Goal: Task Accomplishment & Management: Manage account settings

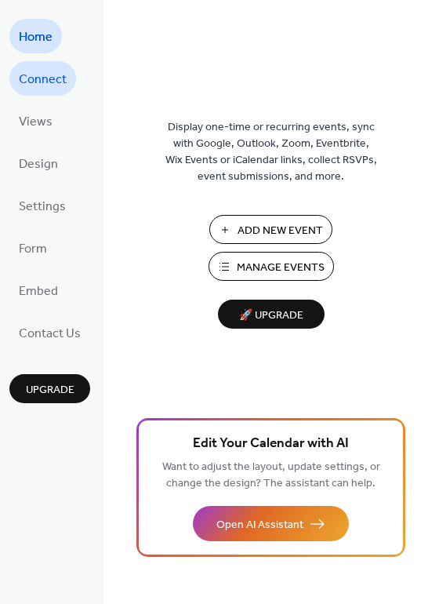
click at [47, 79] on span "Connect" at bounding box center [43, 79] width 48 height 25
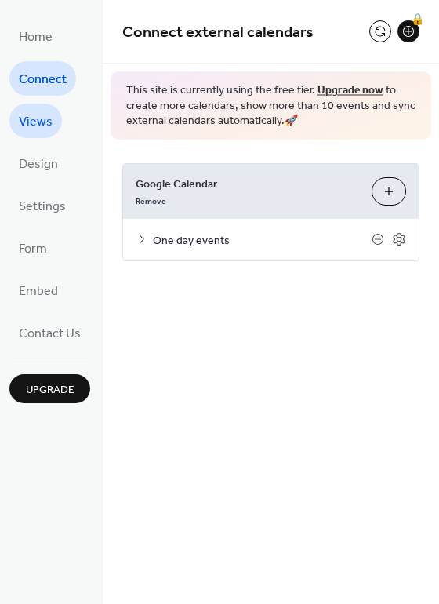
click at [43, 118] on span "Views" at bounding box center [36, 122] width 34 height 25
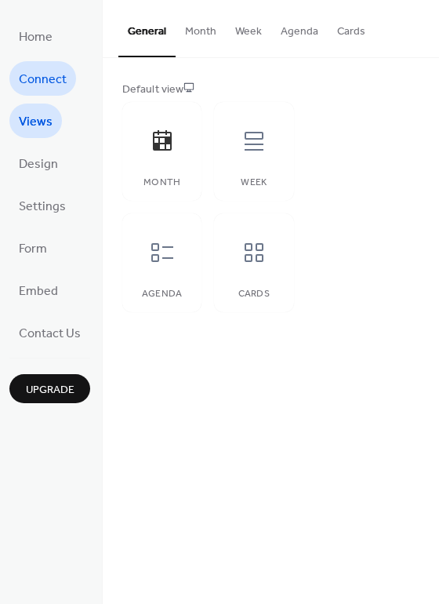
click at [60, 77] on span "Connect" at bounding box center [43, 79] width 48 height 25
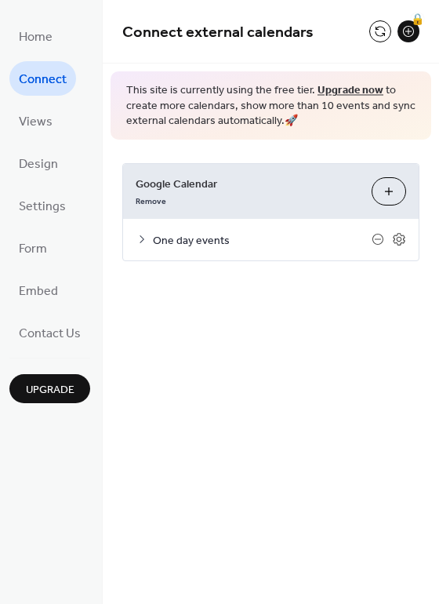
click at [136, 240] on icon at bounding box center [142, 239] width 13 height 13
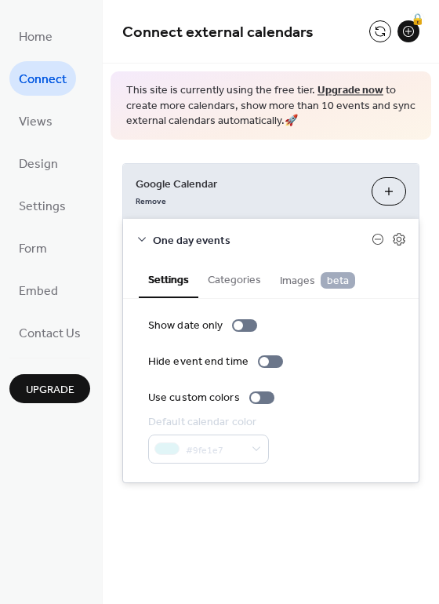
click at [144, 240] on icon at bounding box center [142, 239] width 13 height 13
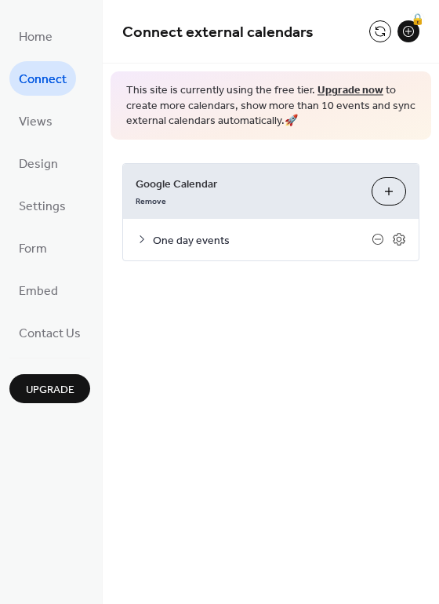
click at [137, 234] on icon at bounding box center [142, 239] width 13 height 13
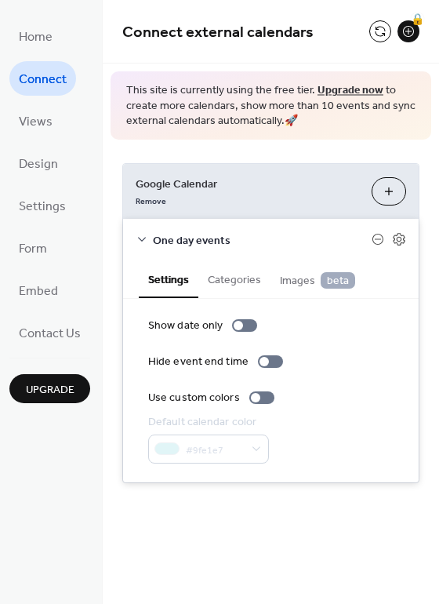
click at [144, 237] on icon at bounding box center [142, 239] width 13 height 13
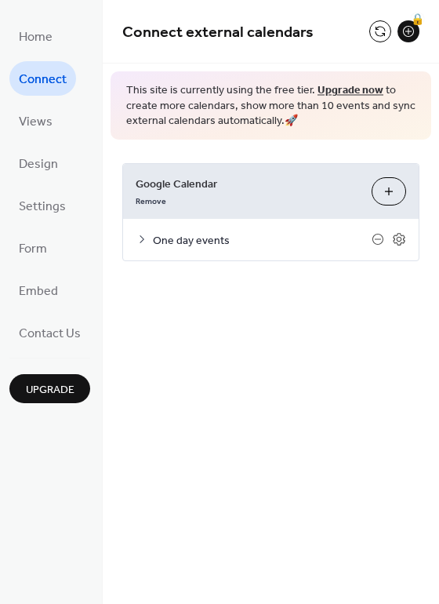
click at [392, 191] on button "Choose Calendars" at bounding box center [389, 191] width 35 height 28
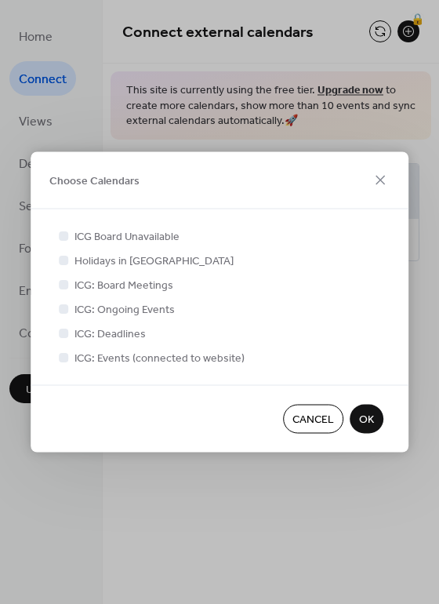
drag, startPoint x: 360, startPoint y: 423, endPoint x: 90, endPoint y: 396, distance: 271.4
click at [90, 396] on div "Cancel OK" at bounding box center [220, 418] width 378 height 67
click at [381, 185] on icon at bounding box center [380, 180] width 19 height 19
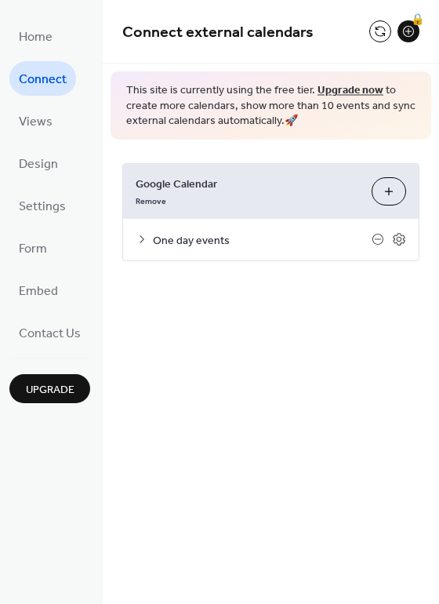
click at [137, 242] on icon at bounding box center [142, 239] width 13 height 13
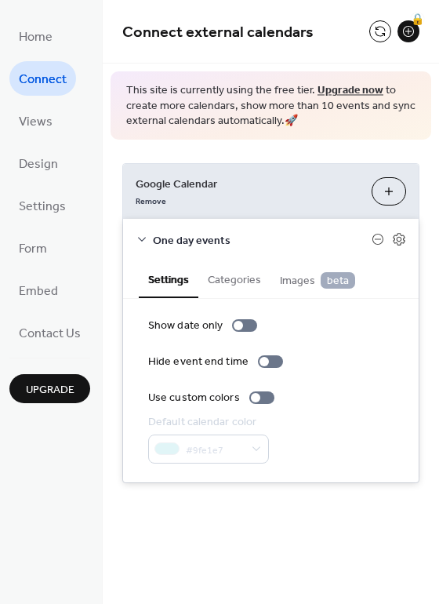
drag, startPoint x: 247, startPoint y: 283, endPoint x: 264, endPoint y: 283, distance: 17.3
click at [247, 283] on button "Categories" at bounding box center [235, 279] width 72 height 36
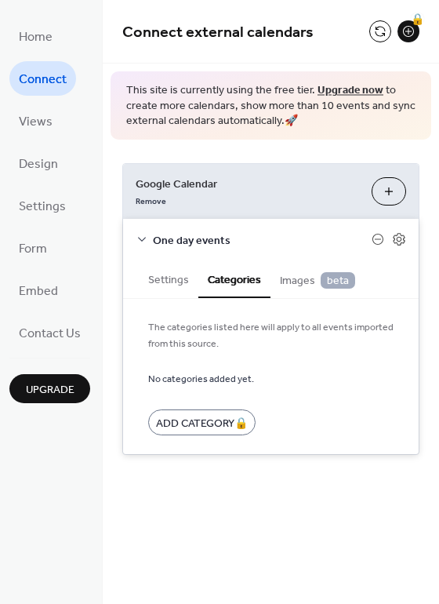
click at [294, 282] on span "Images beta" at bounding box center [317, 280] width 75 height 17
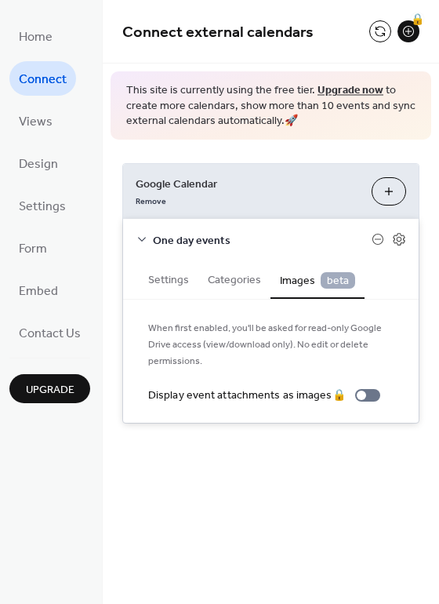
click at [248, 280] on button "Categories" at bounding box center [235, 279] width 72 height 36
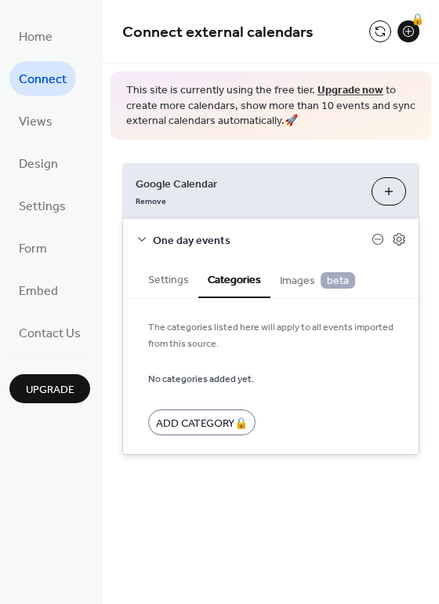
click at [170, 282] on button "Settings" at bounding box center [169, 279] width 60 height 36
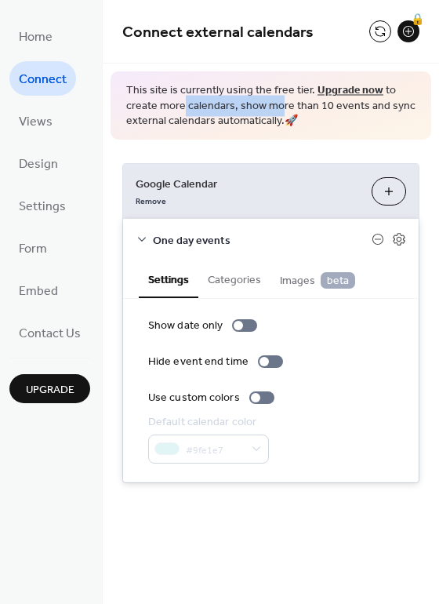
drag, startPoint x: 183, startPoint y: 111, endPoint x: 276, endPoint y: 109, distance: 93.4
click at [276, 109] on span "This site is currently using the free tier. Upgrade now to create more calendar…" at bounding box center [271, 106] width 290 height 46
click at [330, 110] on span "This site is currently using the free tier. Upgrade now to create more calendar…" at bounding box center [271, 106] width 290 height 46
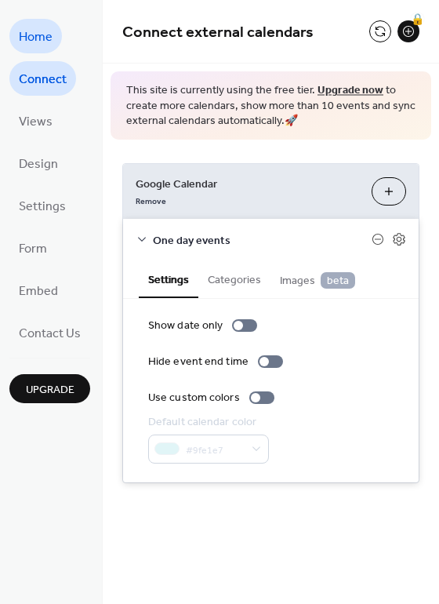
click at [46, 46] on span "Home" at bounding box center [36, 37] width 34 height 25
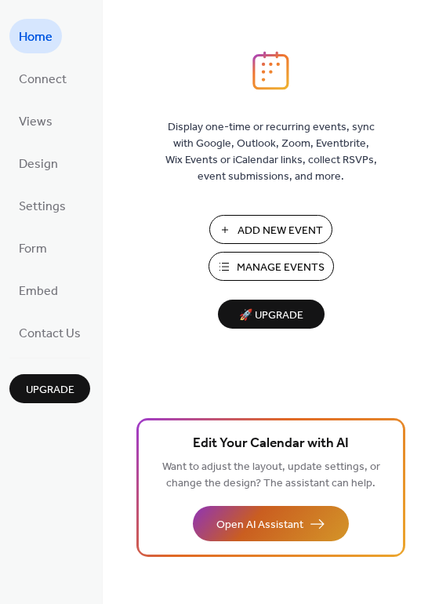
click at [268, 522] on span "Open AI Assistant" at bounding box center [260, 525] width 87 height 16
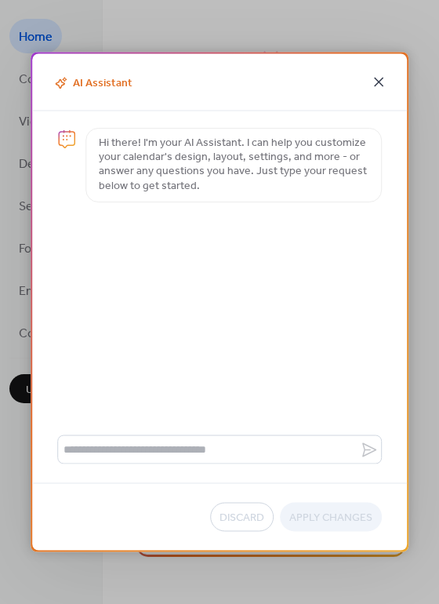
click at [383, 82] on icon at bounding box center [379, 82] width 19 height 19
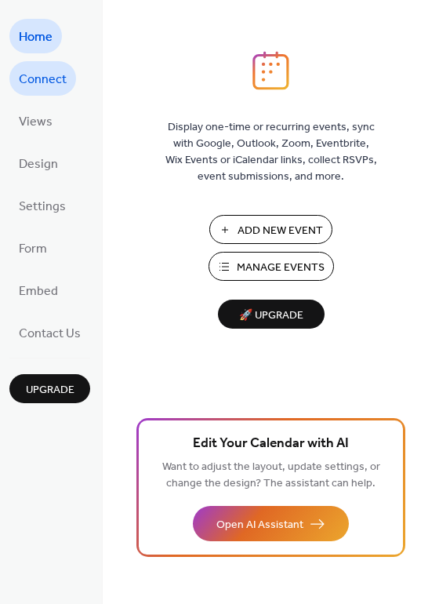
click at [47, 71] on span "Connect" at bounding box center [43, 79] width 48 height 25
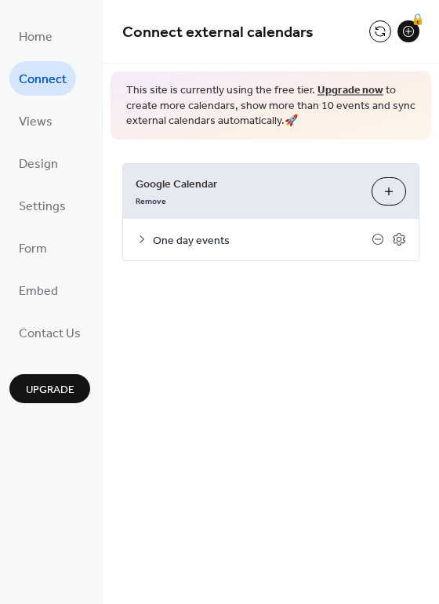
click at [146, 246] on div "One day events" at bounding box center [271, 240] width 296 height 42
click at [132, 237] on div "One day events" at bounding box center [271, 240] width 296 height 42
click at [136, 236] on icon at bounding box center [142, 239] width 13 height 13
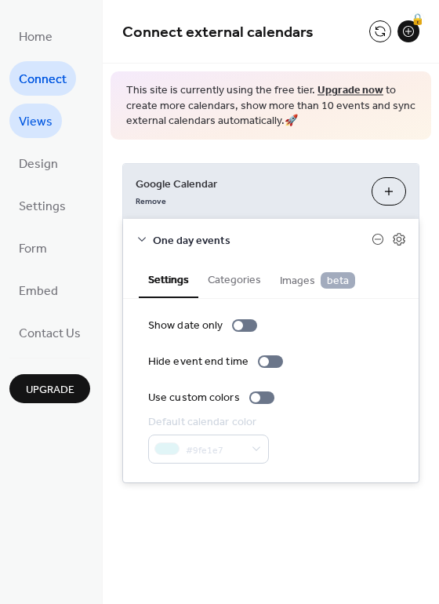
click at [42, 127] on span "Views" at bounding box center [36, 122] width 34 height 25
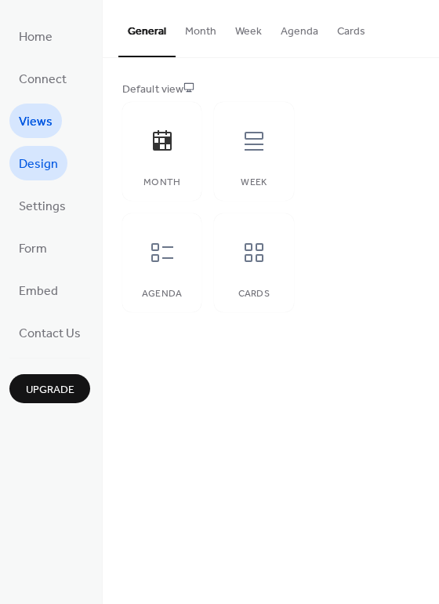
click at [45, 160] on span "Design" at bounding box center [38, 164] width 39 height 25
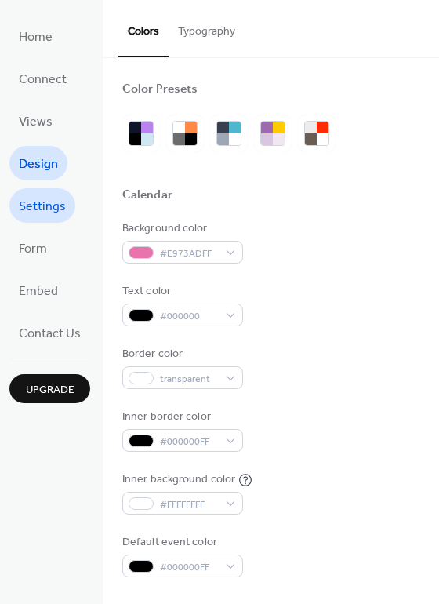
click at [34, 222] on link "Settings" at bounding box center [42, 205] width 66 height 35
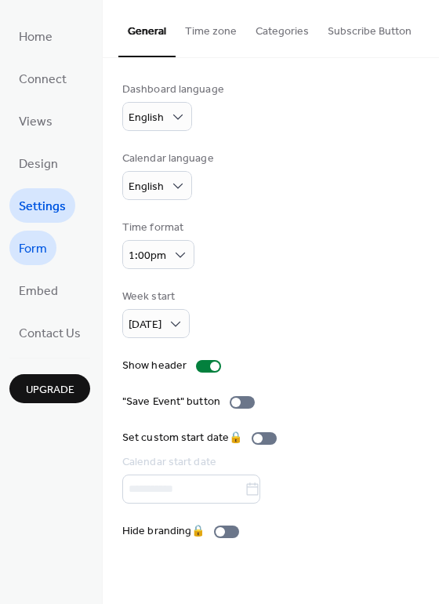
click at [35, 250] on span "Form" at bounding box center [33, 249] width 28 height 25
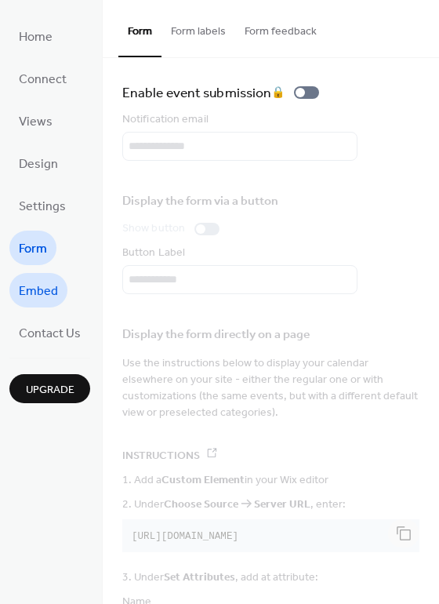
click at [36, 292] on span "Embed" at bounding box center [38, 291] width 39 height 25
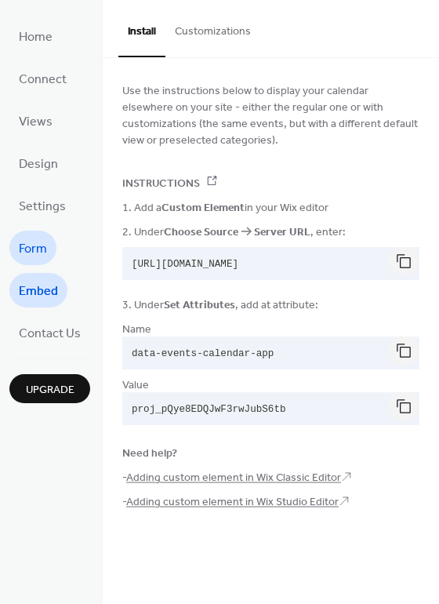
click at [40, 254] on span "Form" at bounding box center [33, 249] width 28 height 25
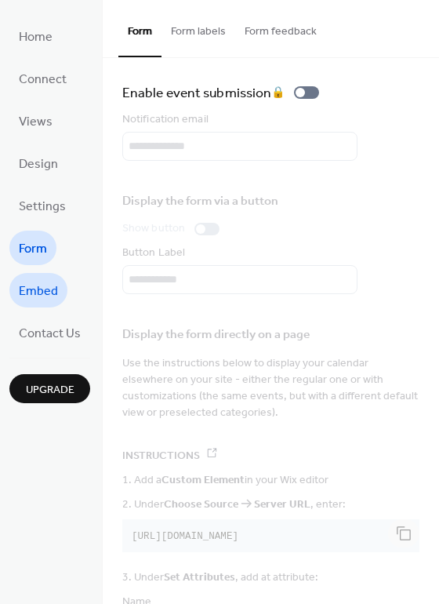
click at [38, 286] on span "Embed" at bounding box center [38, 291] width 39 height 25
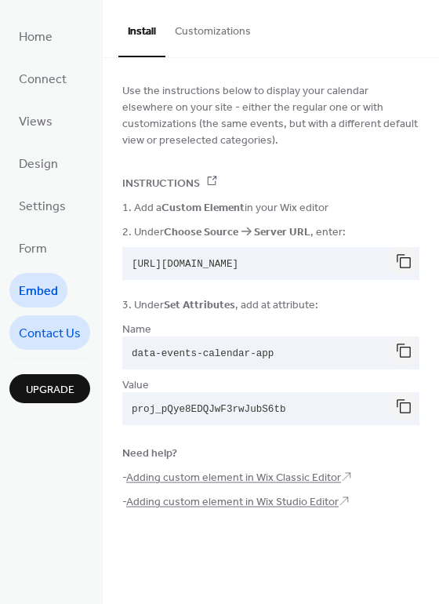
click at [39, 334] on span "Contact Us" at bounding box center [50, 334] width 62 height 25
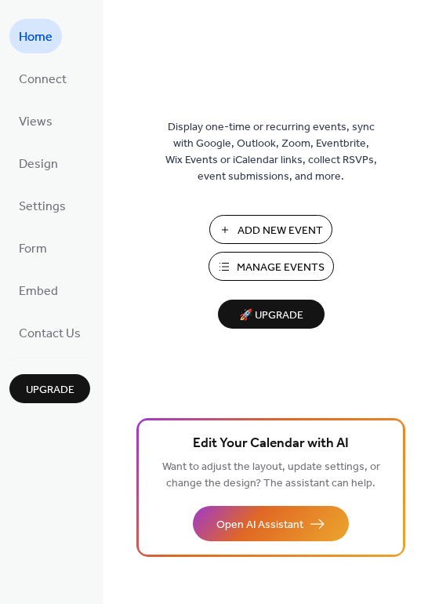
click at [285, 274] on span "Manage Events" at bounding box center [281, 268] width 88 height 16
click at [40, 83] on span "Connect" at bounding box center [43, 79] width 48 height 25
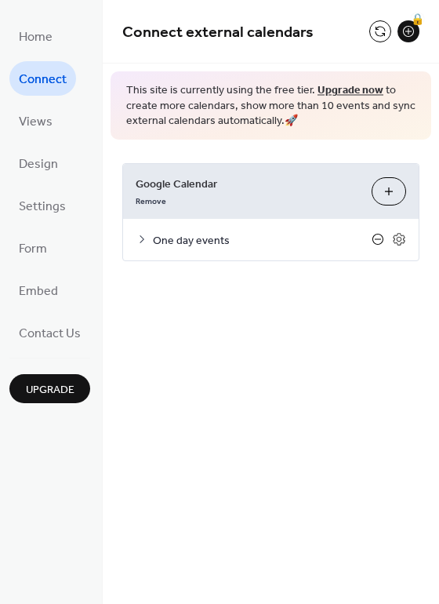
click at [377, 240] on icon at bounding box center [378, 239] width 13 height 13
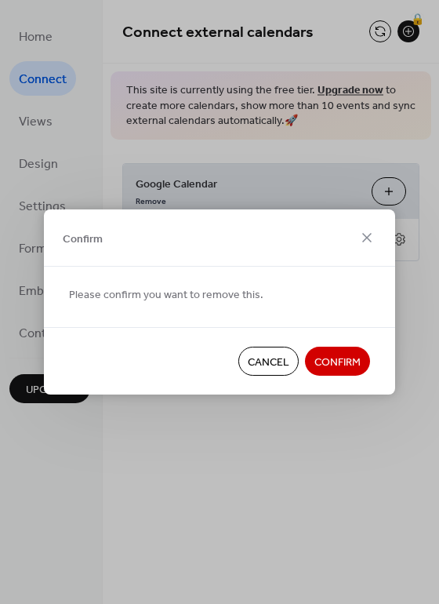
click at [350, 363] on span "Confirm" at bounding box center [338, 363] width 46 height 16
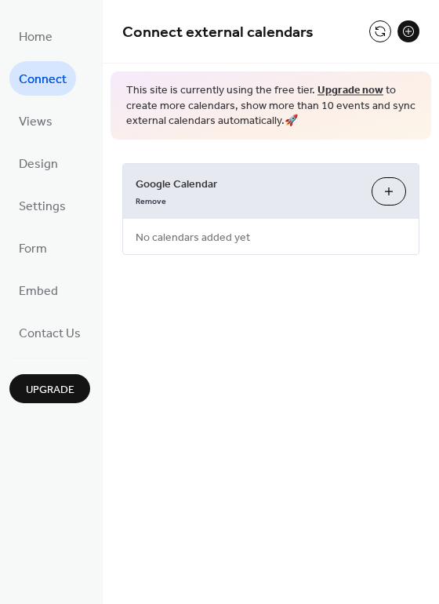
click at [395, 202] on button "Choose Calendars" at bounding box center [389, 191] width 35 height 28
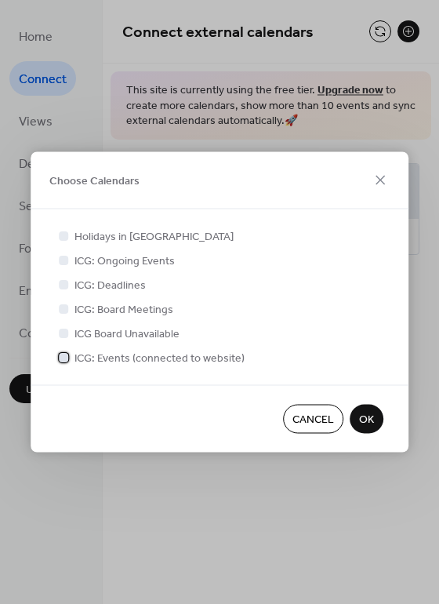
click at [64, 356] on div at bounding box center [63, 356] width 9 height 9
click at [364, 418] on span "OK" at bounding box center [366, 420] width 15 height 16
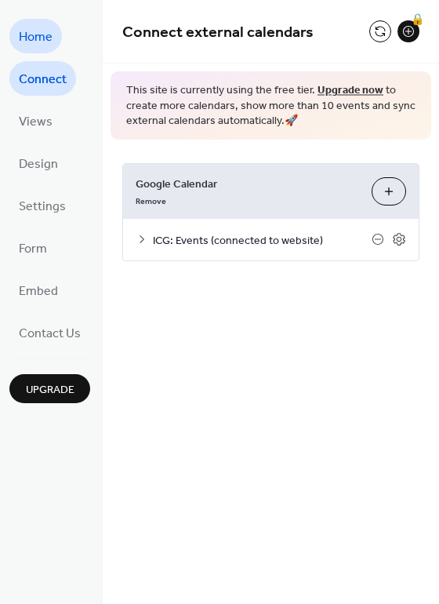
click at [45, 38] on span "Home" at bounding box center [36, 37] width 34 height 25
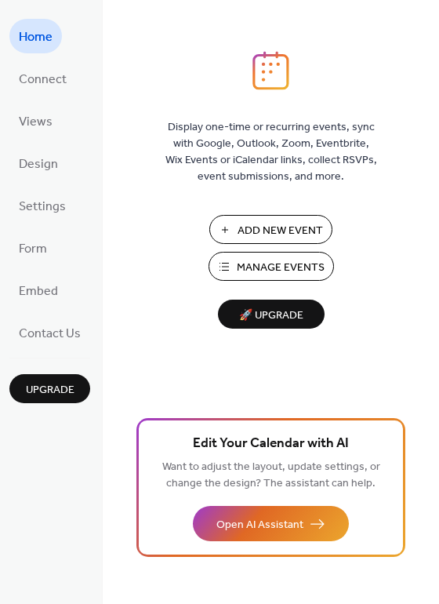
click at [273, 272] on span "Manage Events" at bounding box center [281, 268] width 88 height 16
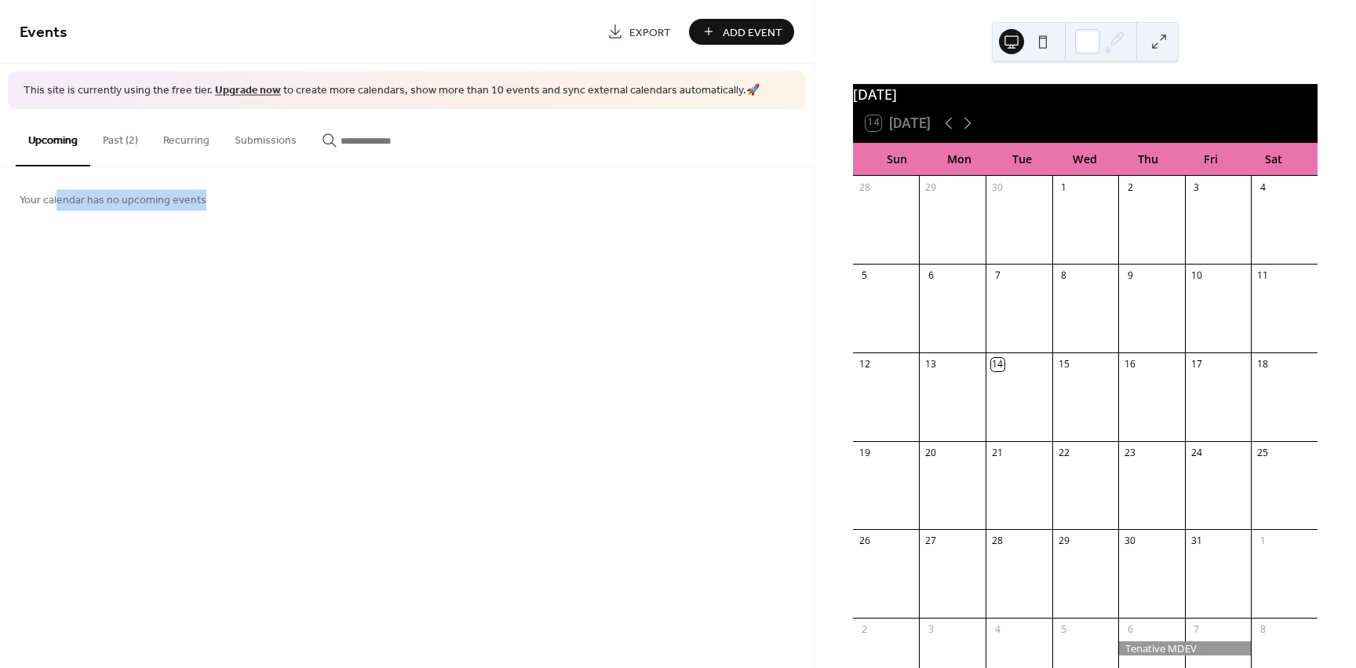
drag, startPoint x: 58, startPoint y: 199, endPoint x: 257, endPoint y: 213, distance: 199.1
click at [245, 210] on div "Your calendar has no upcoming events" at bounding box center [407, 199] width 814 height 64
click at [250, 201] on div "Your calendar has no upcoming events" at bounding box center [407, 199] width 814 height 64
click at [1139, 655] on div at bounding box center [1184, 648] width 133 height 14
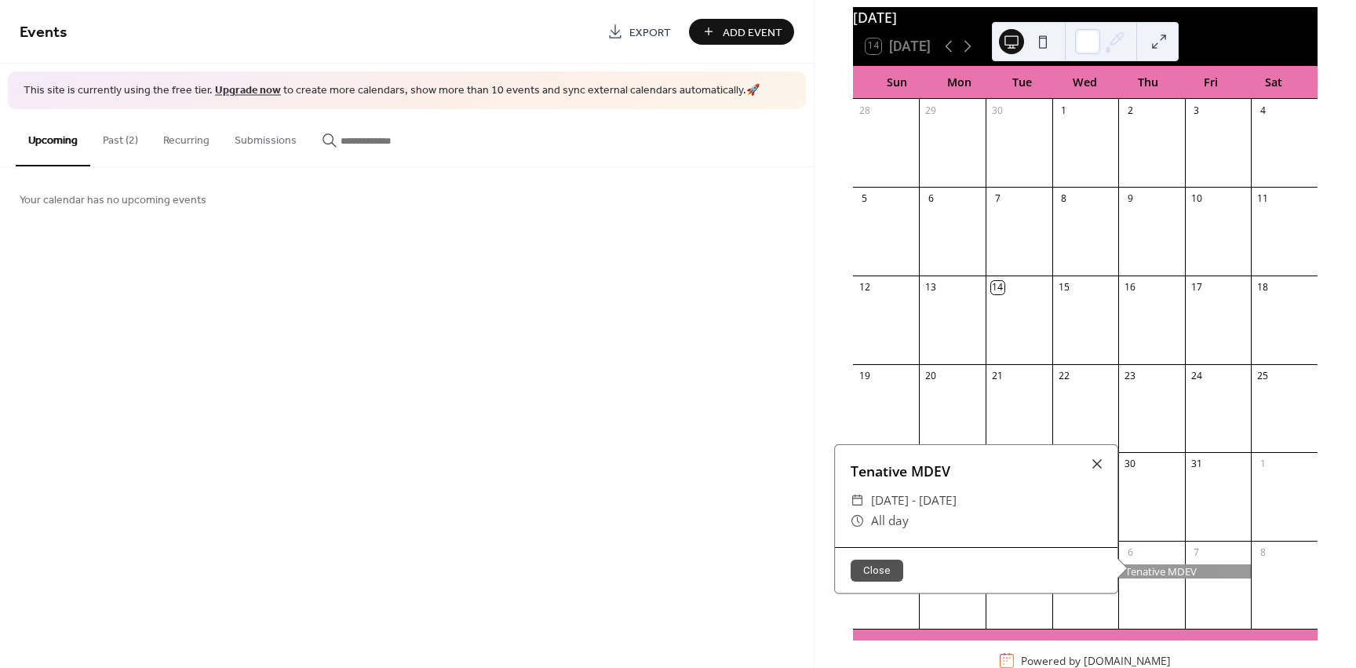
scroll to position [120, 0]
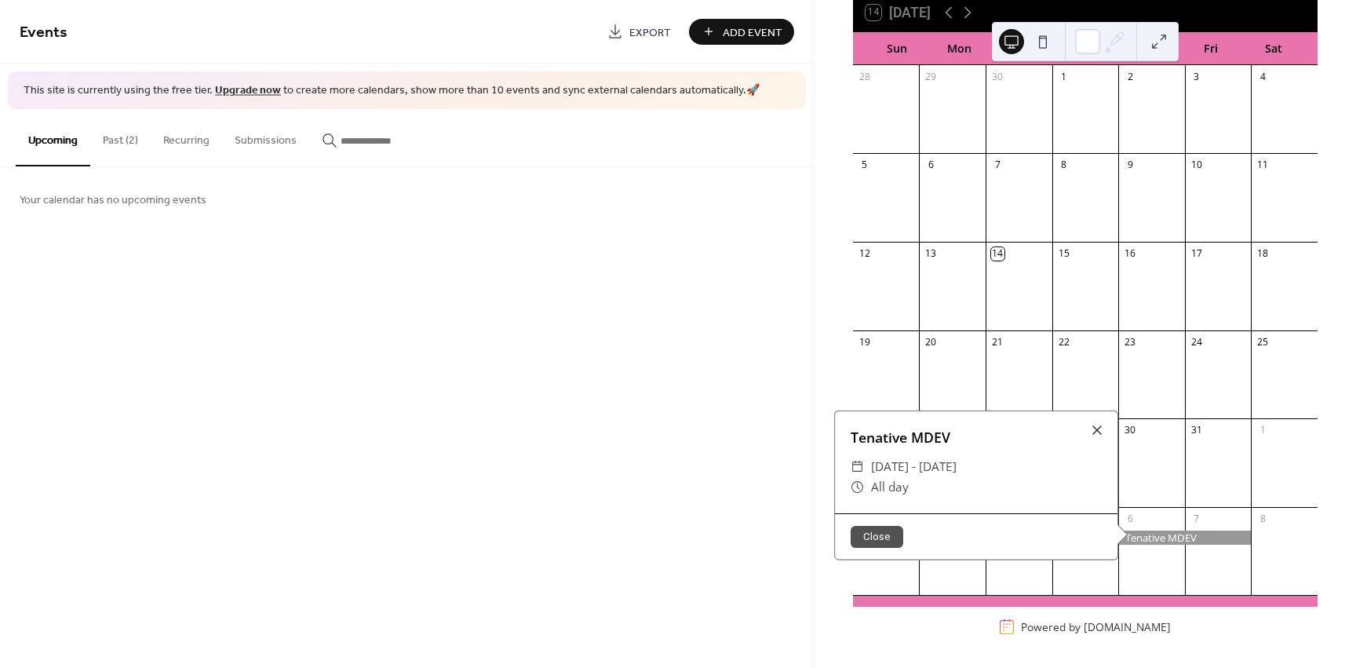
drag, startPoint x: 863, startPoint y: 461, endPoint x: 1025, endPoint y: 467, distance: 161.8
click at [1025, 467] on div "​ [DATE] - [DATE]" at bounding box center [976, 467] width 251 height 20
click at [1092, 432] on div at bounding box center [1097, 430] width 22 height 22
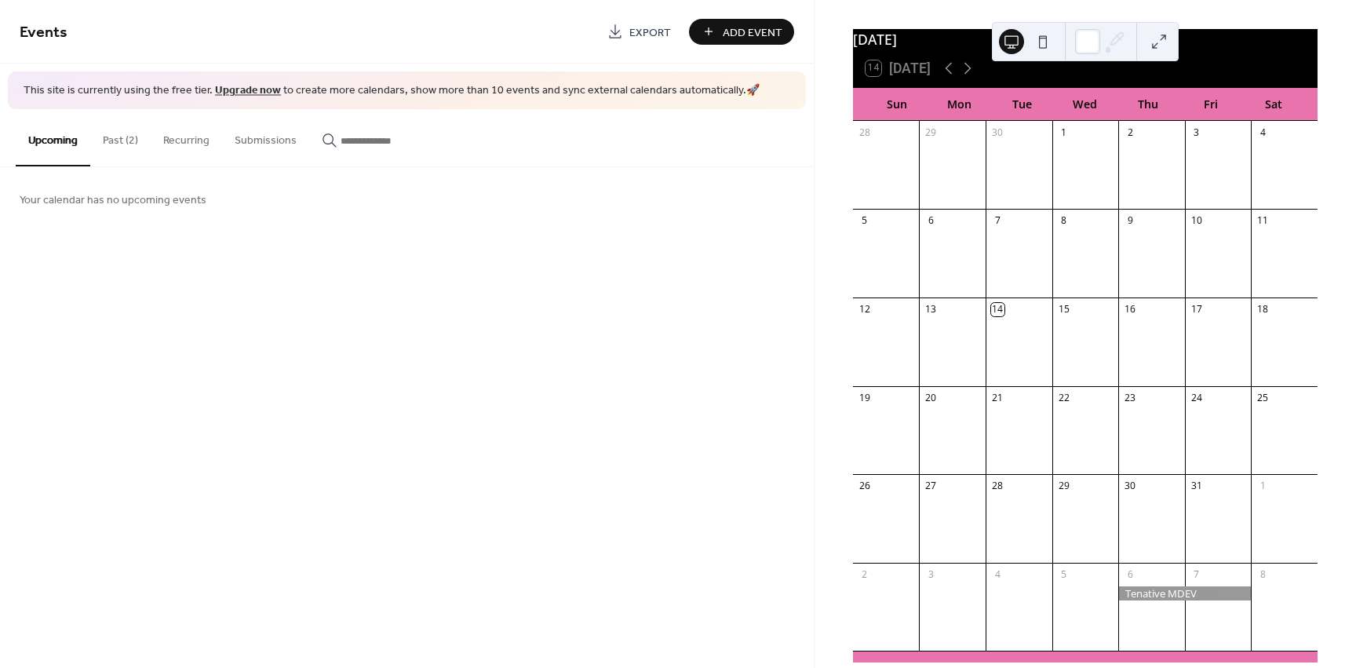
scroll to position [42, 0]
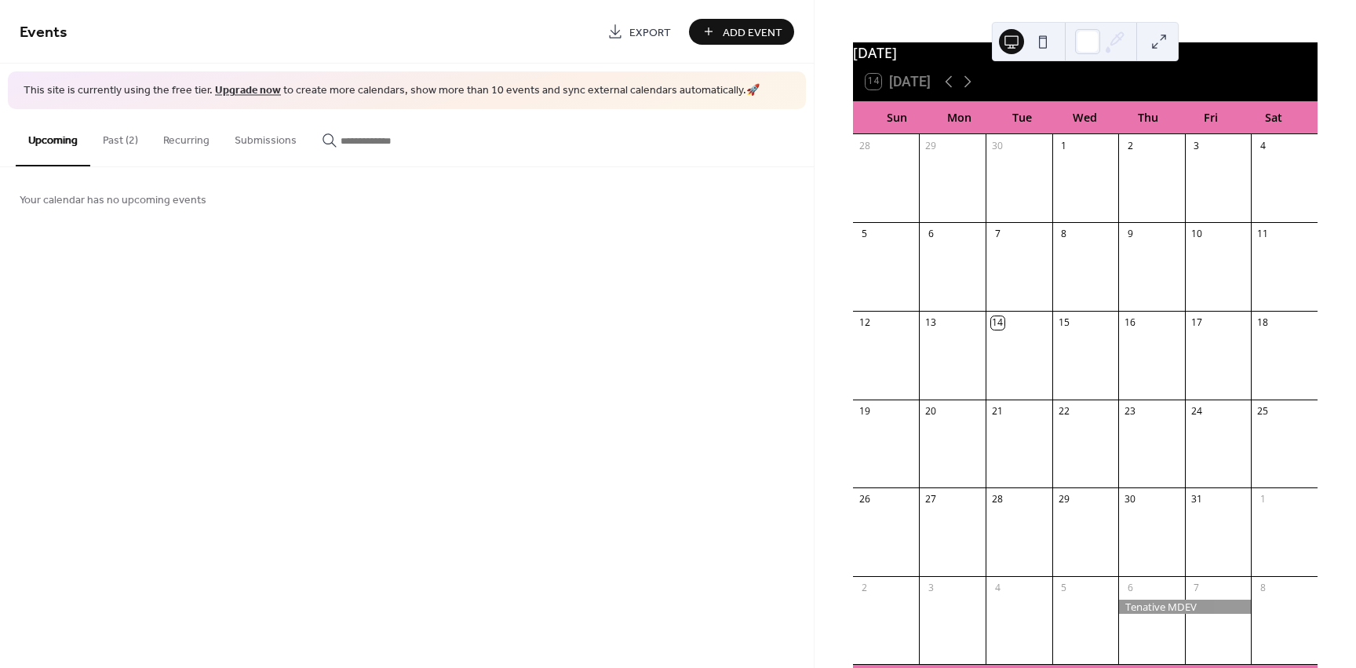
click at [112, 144] on button "Past (2)" at bounding box center [120, 137] width 60 height 56
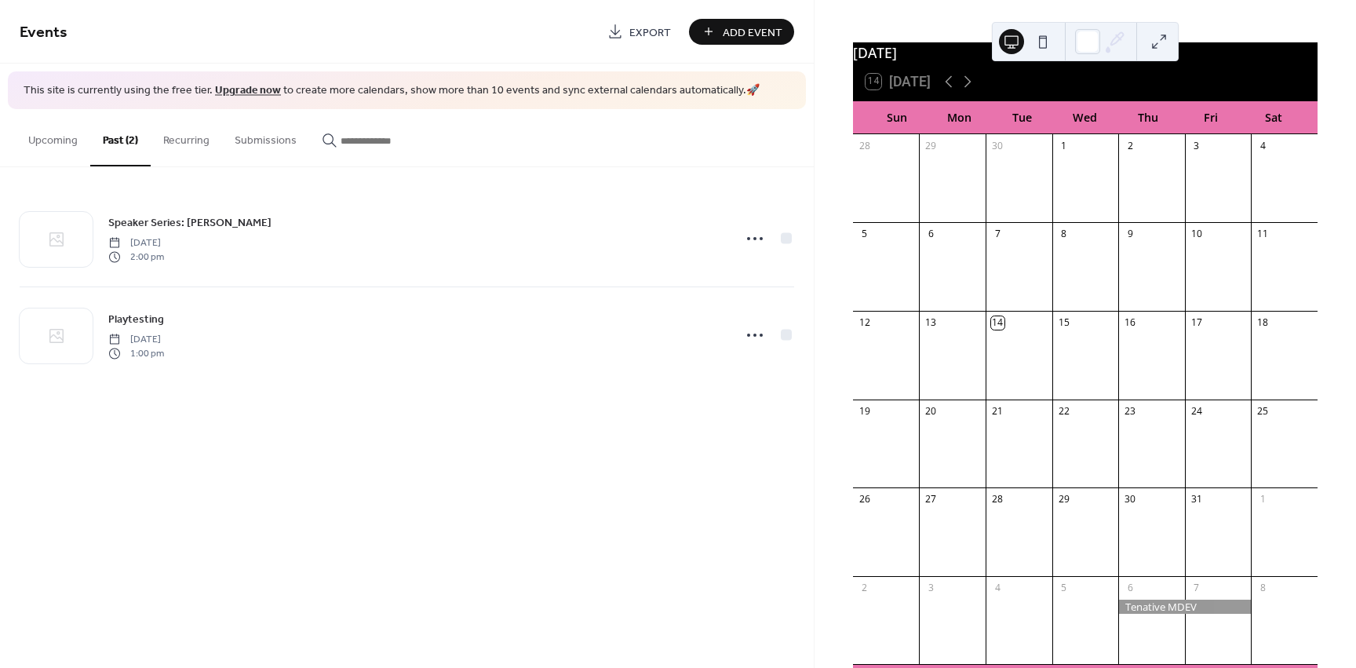
click at [189, 138] on button "Recurring" at bounding box center [186, 137] width 71 height 56
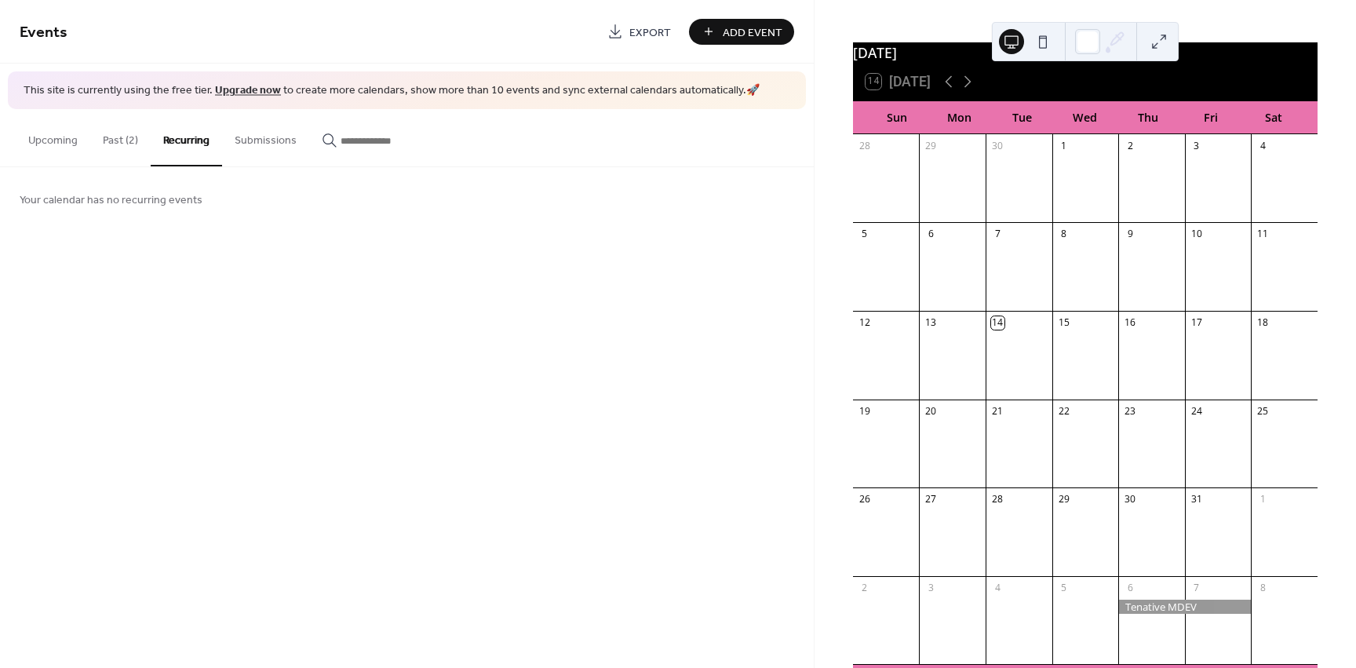
click at [255, 146] on button "Submissions" at bounding box center [265, 137] width 87 height 56
click at [377, 148] on input "button" at bounding box center [388, 141] width 94 height 16
click at [60, 147] on button "Upcoming" at bounding box center [53, 137] width 75 height 56
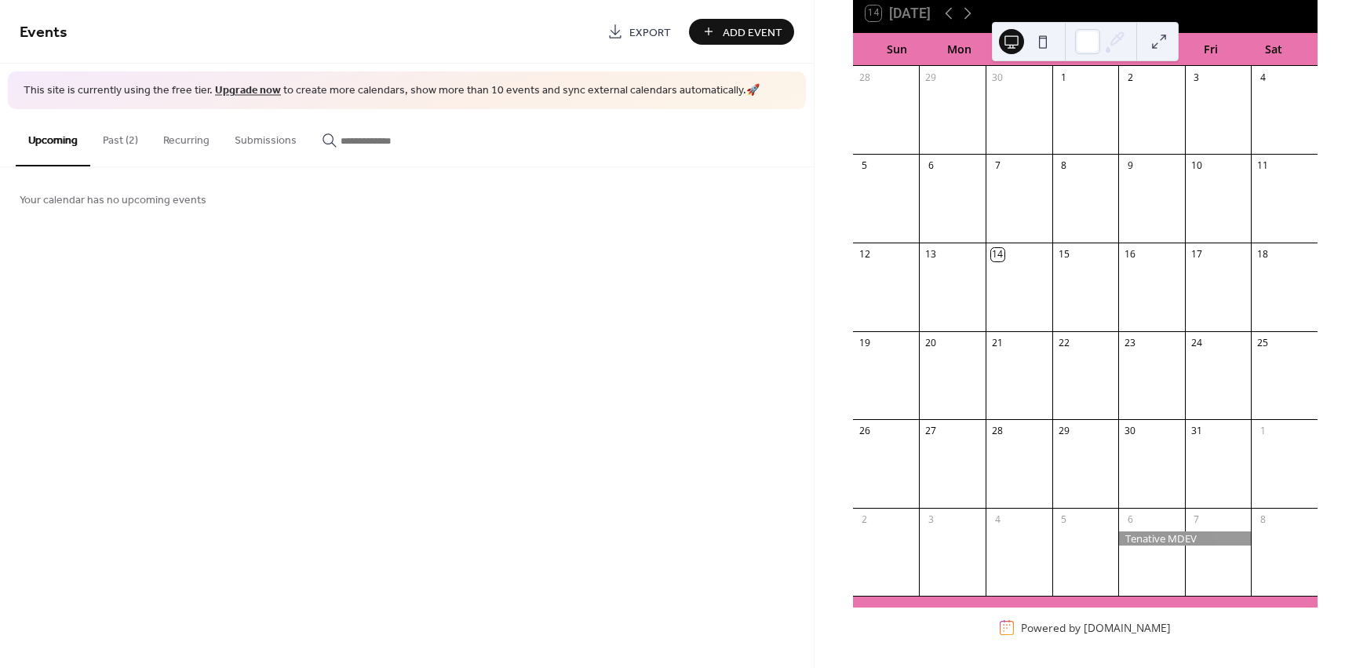
scroll to position [120, 0]
click at [1132, 542] on div at bounding box center [1184, 538] width 133 height 14
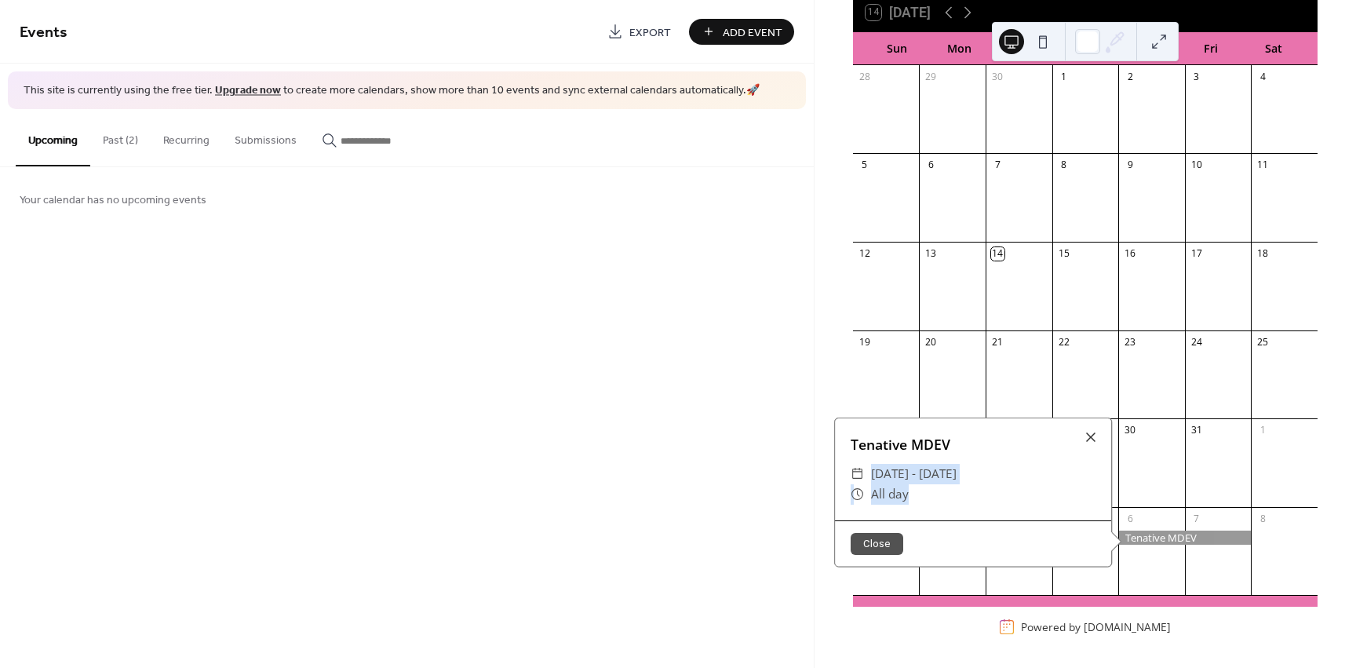
drag, startPoint x: 854, startPoint y: 473, endPoint x: 970, endPoint y: 508, distance: 121.2
click at [970, 508] on div "Tenative MDEV ​ Thu, Nov 6 - Fri, Nov 7, 2025 ​ All day" at bounding box center [973, 469] width 276 height 102
click at [928, 521] on div "Close" at bounding box center [973, 543] width 276 height 46
click at [878, 545] on button "Close" at bounding box center [877, 544] width 53 height 22
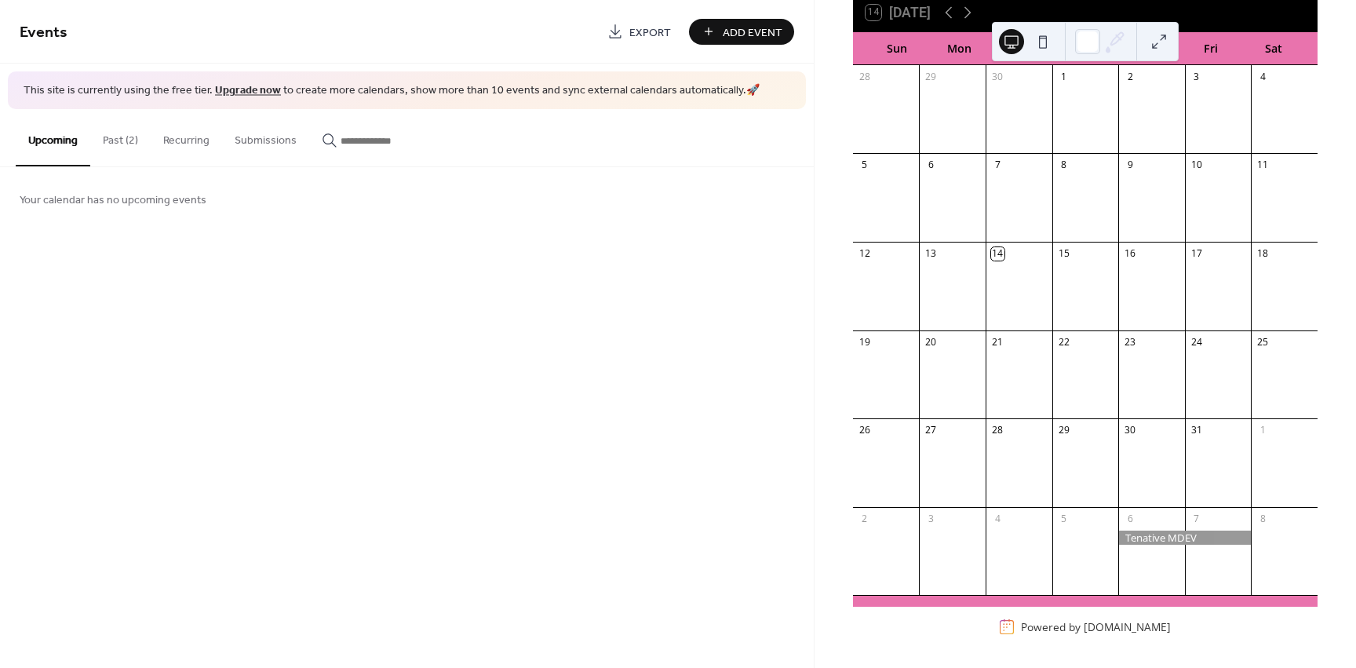
click at [1144, 539] on div at bounding box center [1184, 538] width 133 height 14
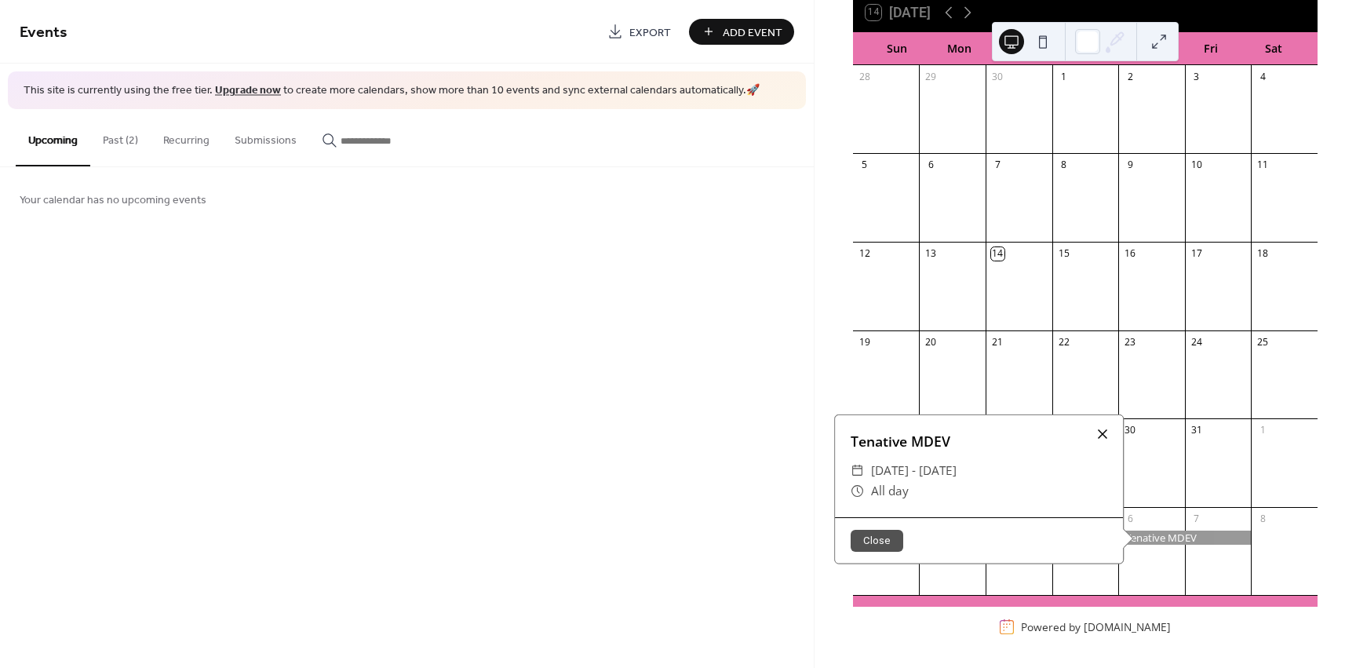
click at [1096, 434] on div at bounding box center [1103, 434] width 22 height 22
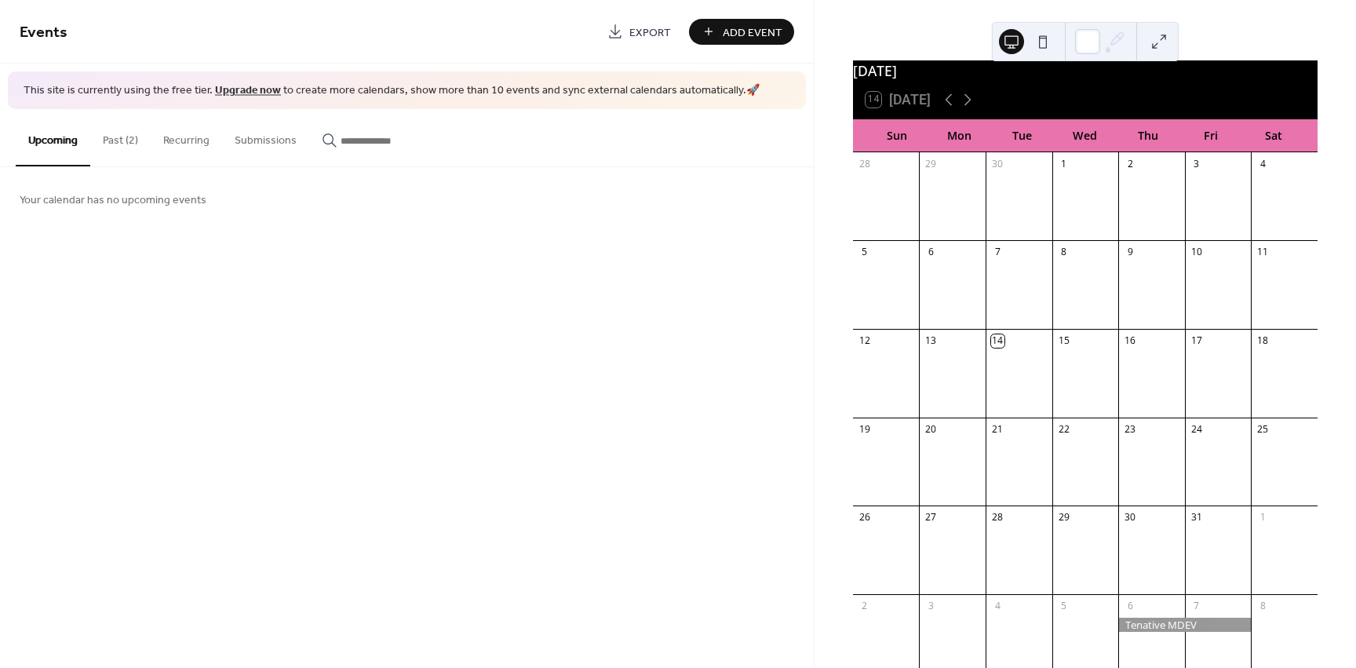
scroll to position [0, 0]
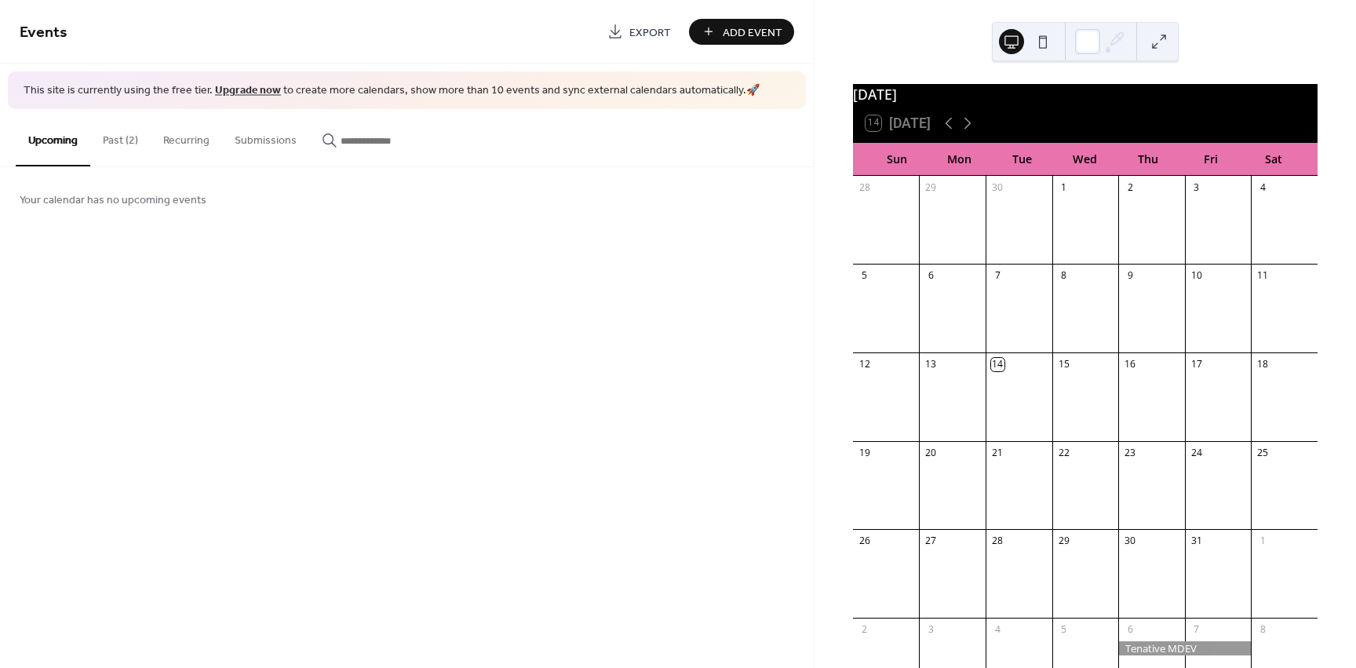
click at [121, 147] on button "Past (2)" at bounding box center [120, 137] width 60 height 56
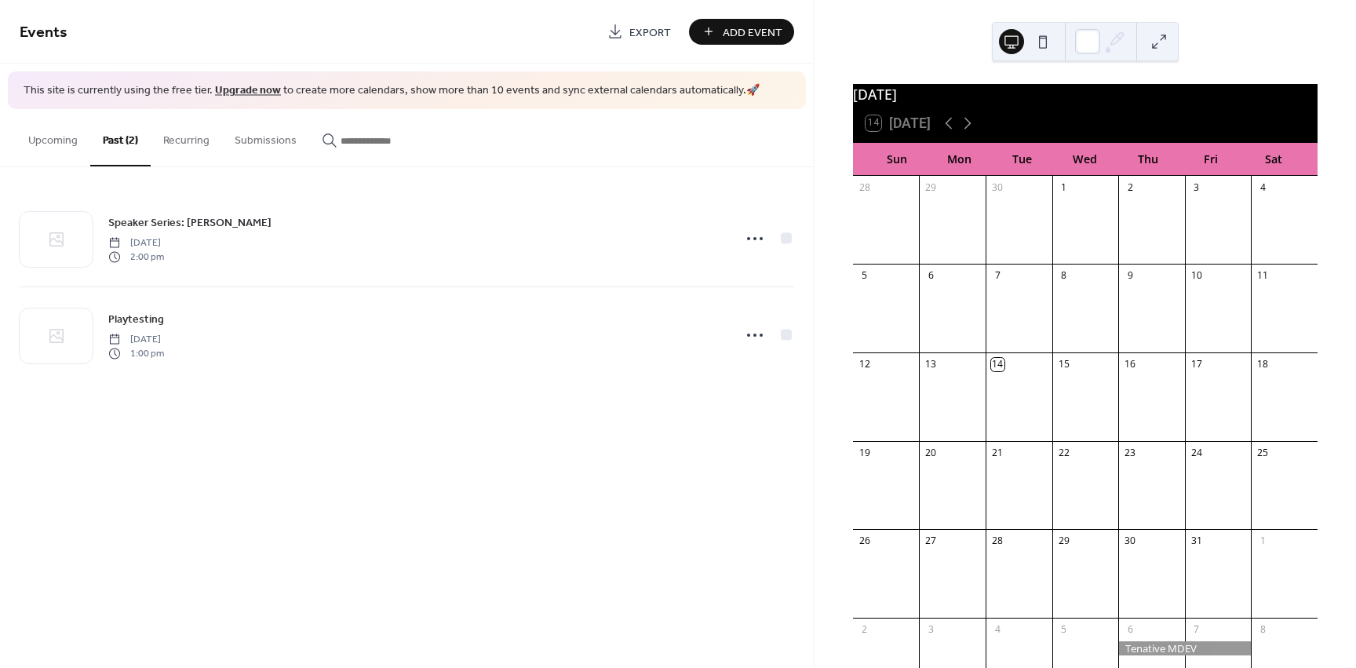
click at [182, 147] on button "Recurring" at bounding box center [186, 137] width 71 height 56
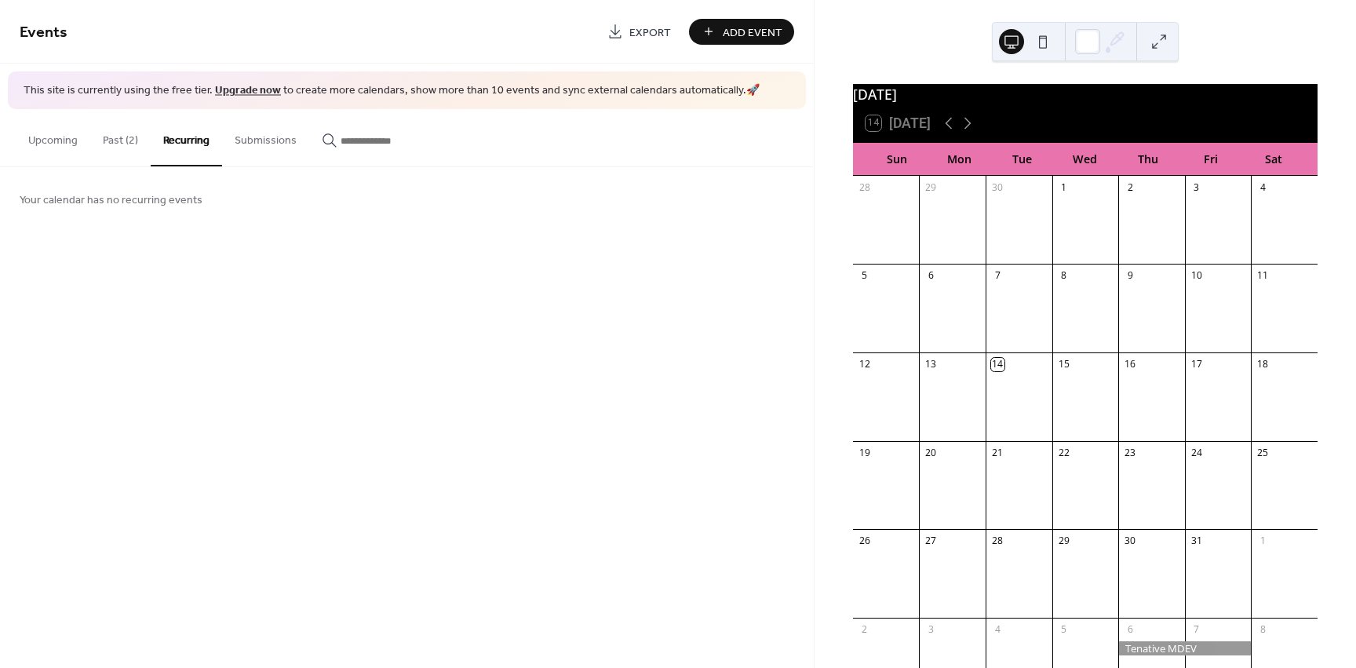
click at [256, 145] on button "Submissions" at bounding box center [265, 137] width 87 height 56
click at [407, 146] on input "button" at bounding box center [388, 141] width 94 height 16
click at [289, 146] on button "Submissions" at bounding box center [265, 137] width 87 height 56
click at [173, 141] on button "Recurring" at bounding box center [186, 137] width 71 height 56
click at [98, 143] on button "Past (2)" at bounding box center [120, 137] width 60 height 56
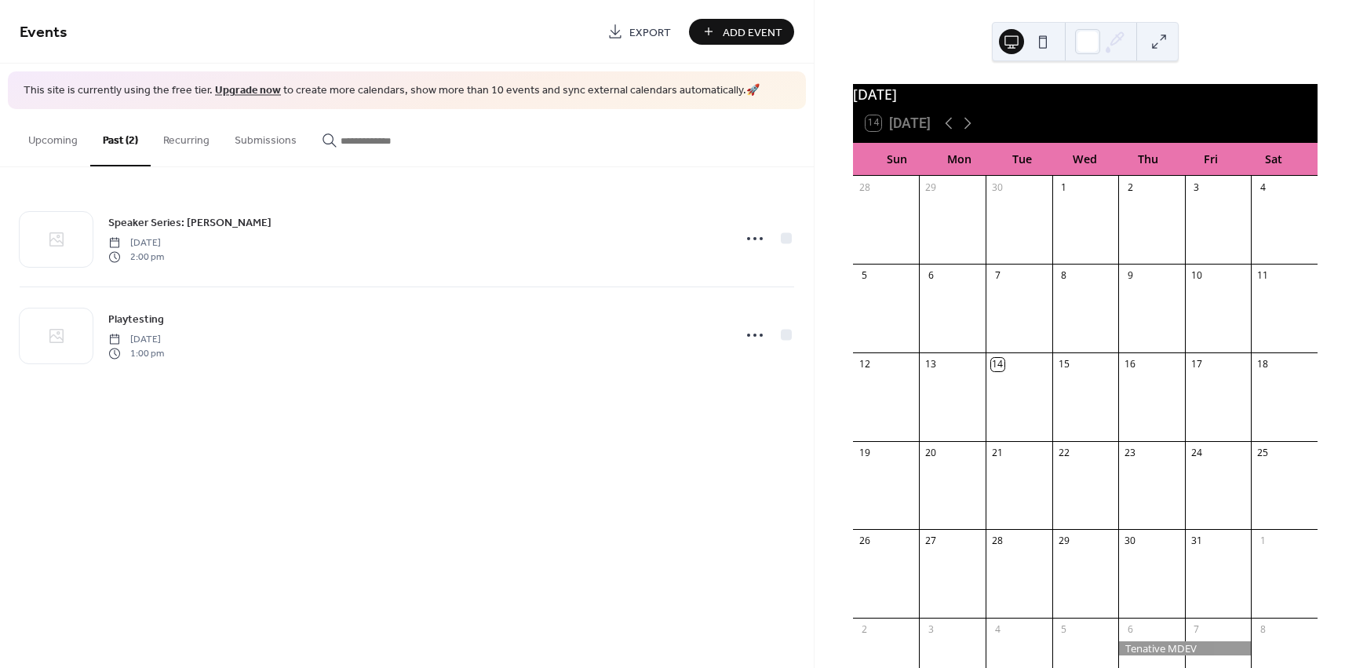
click at [57, 147] on button "Upcoming" at bounding box center [53, 137] width 75 height 56
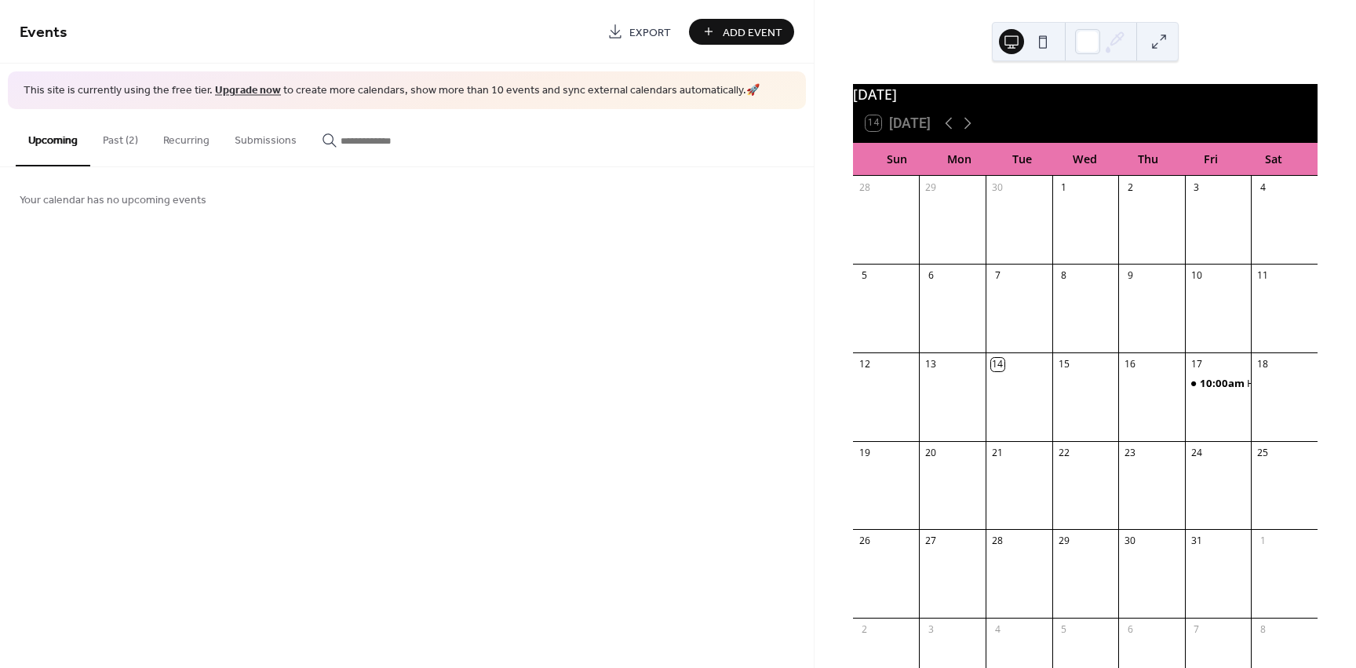
click at [107, 129] on button "Past (2)" at bounding box center [120, 137] width 60 height 56
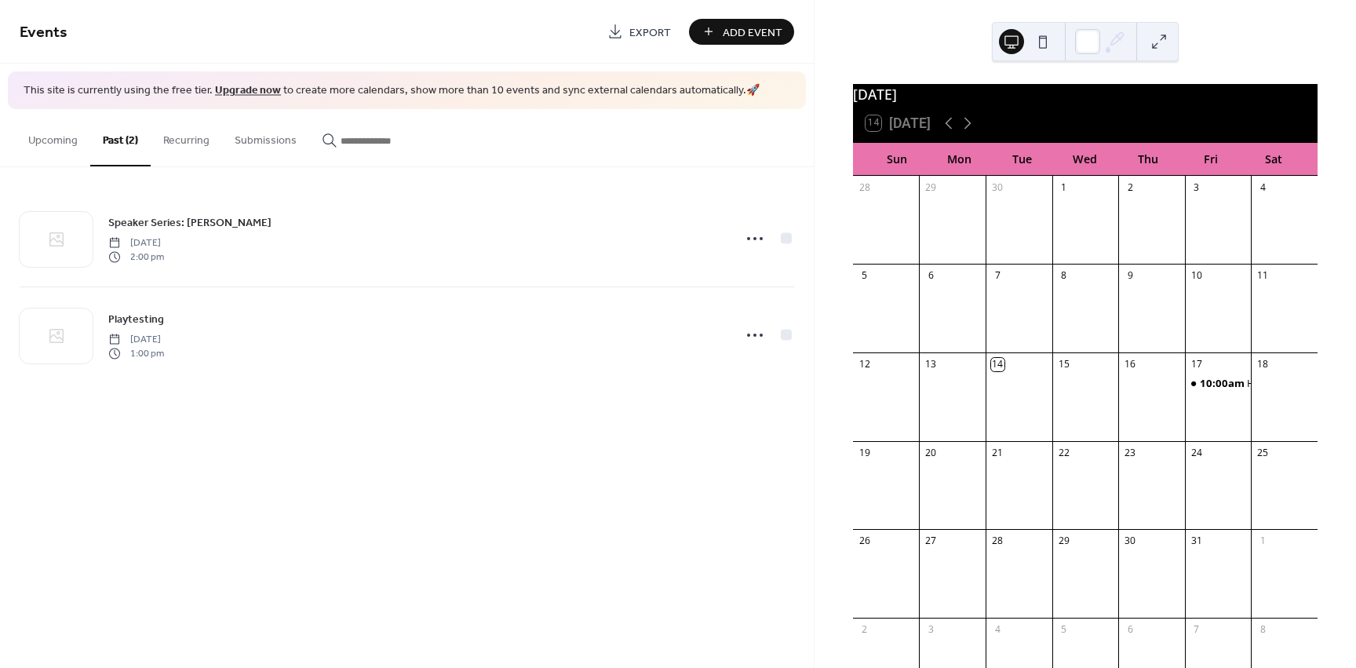
click at [198, 140] on button "Recurring" at bounding box center [186, 137] width 71 height 56
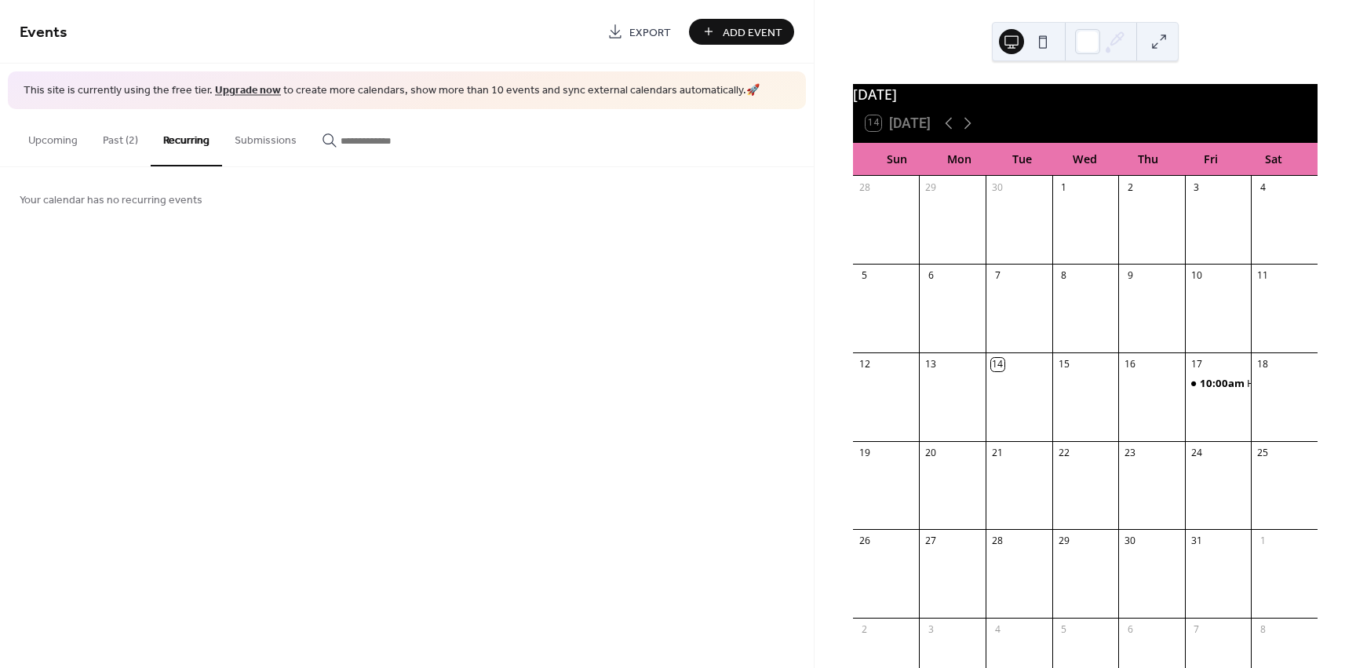
click at [13, 146] on div "Upcoming Past (2) Recurring Submissions" at bounding box center [407, 138] width 814 height 58
click at [65, 146] on button "Upcoming" at bounding box center [53, 137] width 75 height 56
click at [1204, 388] on span "10:00am" at bounding box center [1223, 383] width 47 height 14
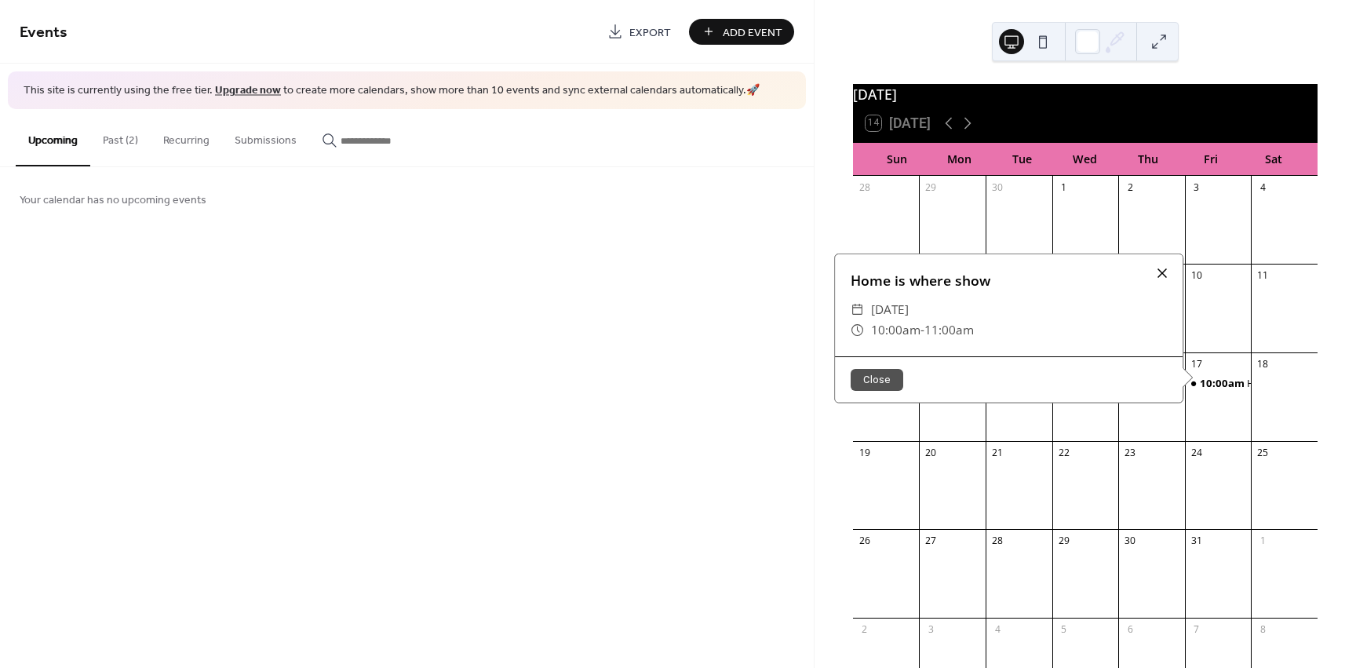
click at [1161, 278] on div at bounding box center [1162, 273] width 22 height 22
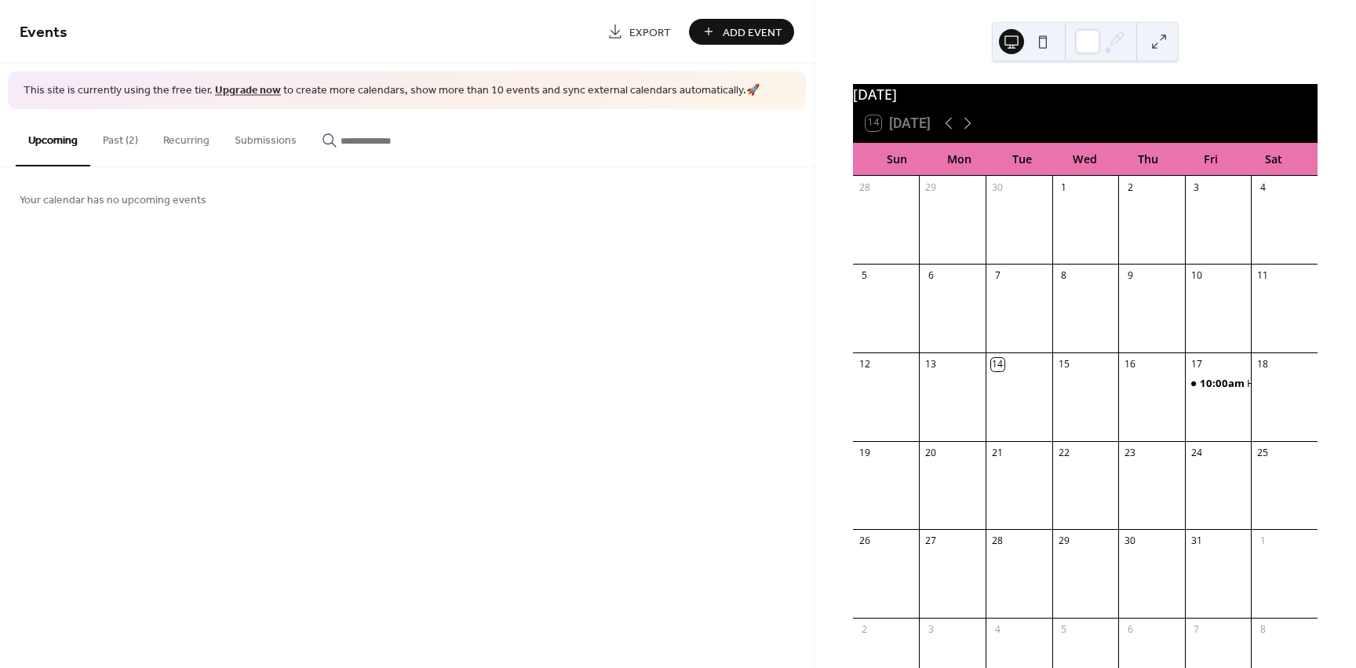
click at [377, 407] on div "Events Export Add Event This site is currently using the free tier. Upgrade now…" at bounding box center [407, 334] width 814 height 668
click at [910, 41] on div "October 2025 14 Today Sun Mon Tue Wed Thu Fri Sat 28 29 30 1 2 3 4 5 6 7 8 9 10…" at bounding box center [1085, 334] width 541 height 668
click at [137, 140] on button "Past (2)" at bounding box center [120, 137] width 60 height 56
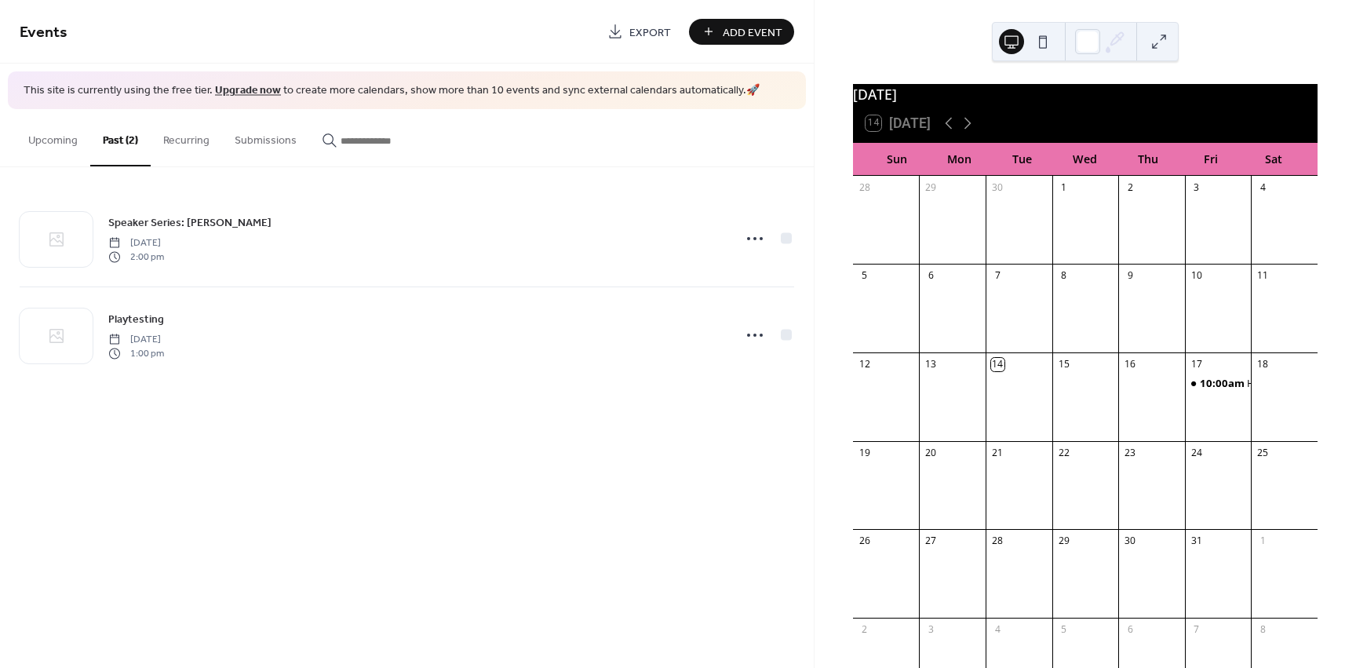
click at [60, 148] on button "Upcoming" at bounding box center [53, 137] width 75 height 56
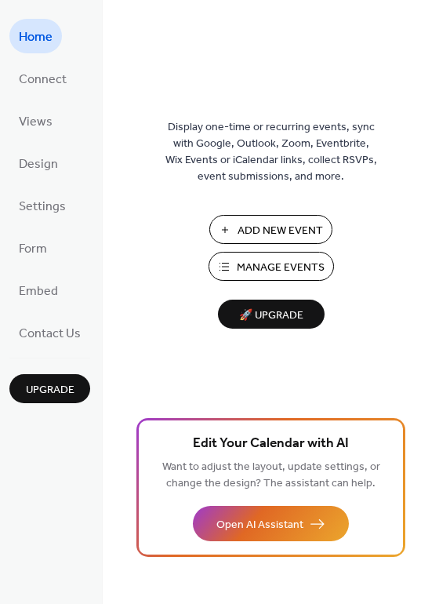
click at [277, 268] on span "Manage Events" at bounding box center [281, 268] width 88 height 16
click at [59, 80] on span "Connect" at bounding box center [43, 79] width 48 height 25
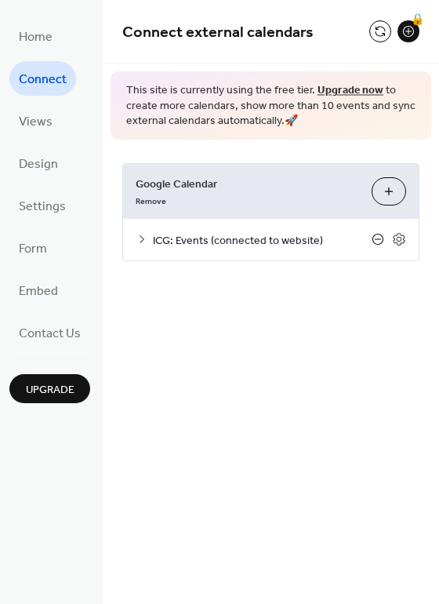
click at [379, 238] on icon at bounding box center [378, 239] width 13 height 13
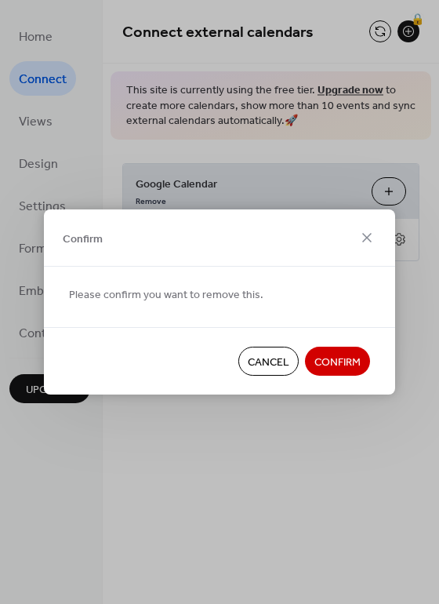
click at [346, 362] on span "Confirm" at bounding box center [338, 363] width 46 height 16
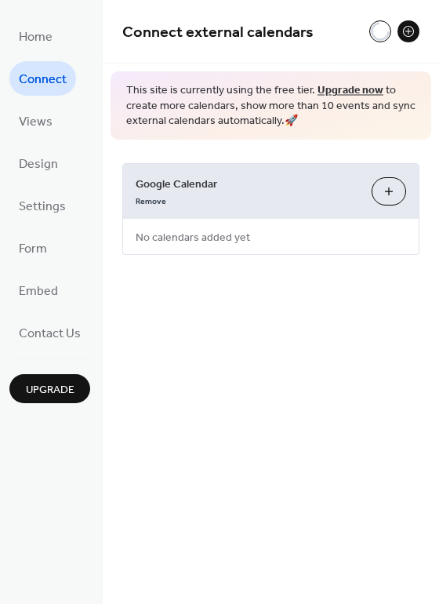
click at [388, 195] on button "Choose Calendars" at bounding box center [389, 191] width 35 height 28
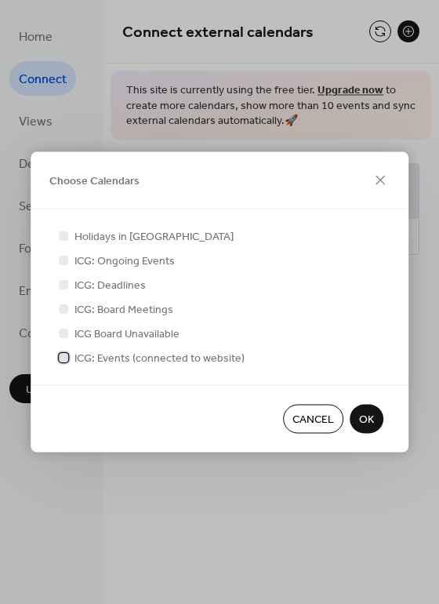
click at [66, 359] on div at bounding box center [63, 356] width 9 height 9
click at [360, 420] on span "OK" at bounding box center [366, 420] width 15 height 16
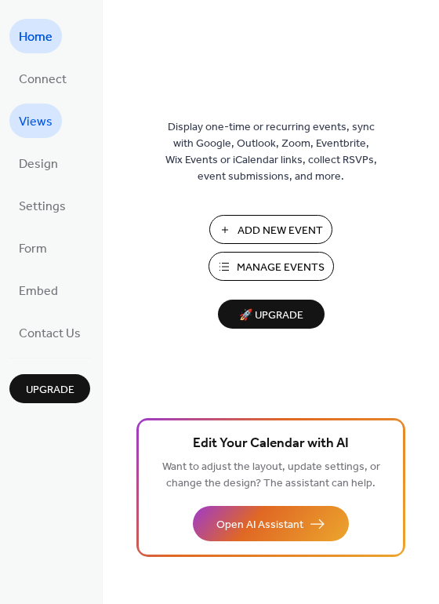
click at [53, 128] on link "Views" at bounding box center [35, 121] width 53 height 35
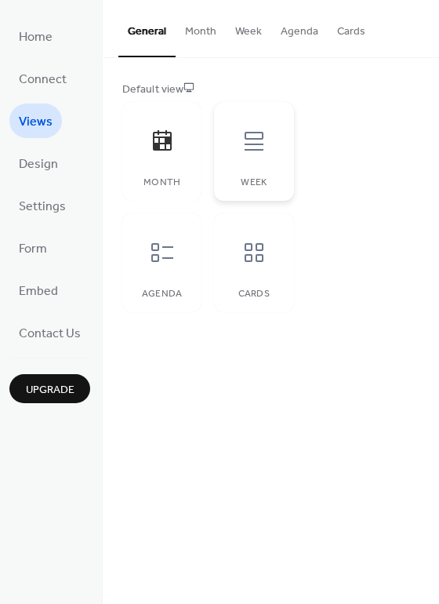
click at [256, 162] on div at bounding box center [254, 141] width 47 height 47
click at [170, 162] on div at bounding box center [162, 141] width 47 height 47
click at [49, 218] on span "Settings" at bounding box center [42, 207] width 47 height 25
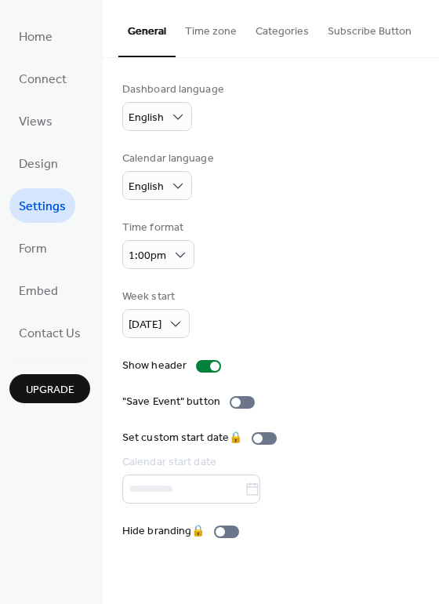
click at [209, 42] on button "Time zone" at bounding box center [211, 28] width 71 height 56
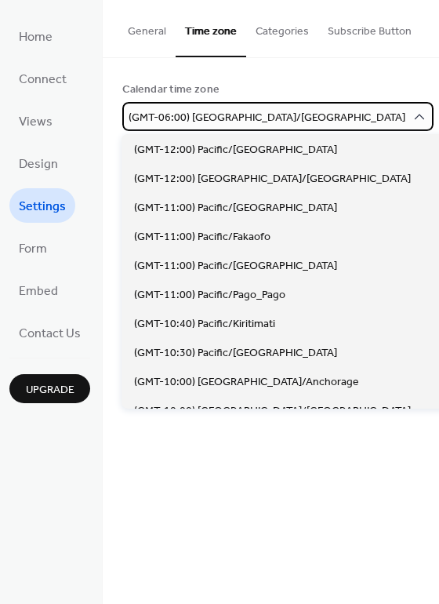
click at [207, 124] on span "(GMT-06:00) [GEOGRAPHIC_DATA]/[GEOGRAPHIC_DATA]" at bounding box center [267, 118] width 277 height 21
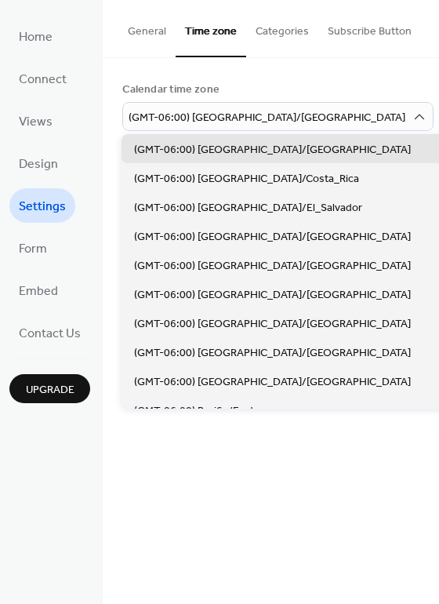
click at [348, 108] on div "Calendar time zone (GMT-06:00) [GEOGRAPHIC_DATA]/[GEOGRAPHIC_DATA]" at bounding box center [270, 106] width 297 height 49
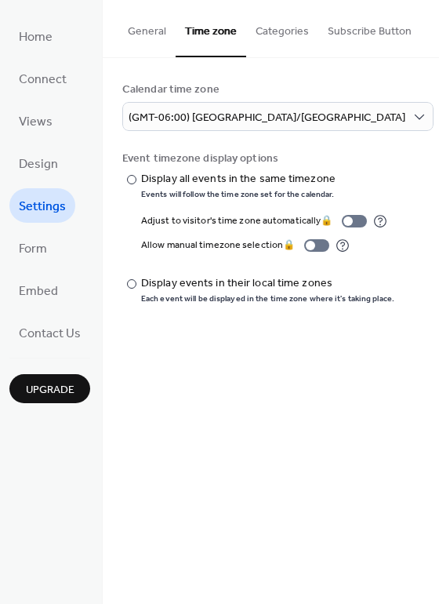
click at [291, 37] on button "Categories" at bounding box center [282, 28] width 72 height 56
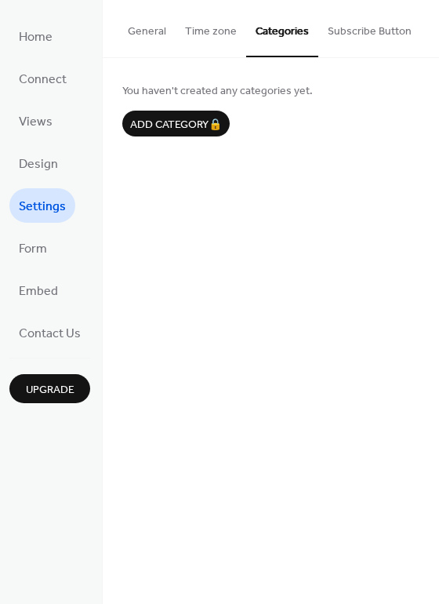
click at [354, 38] on button "Subscribe Button" at bounding box center [370, 28] width 103 height 56
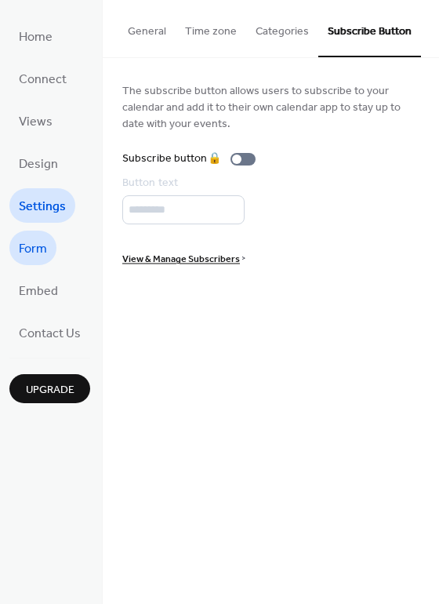
click at [49, 244] on link "Form" at bounding box center [32, 248] width 47 height 35
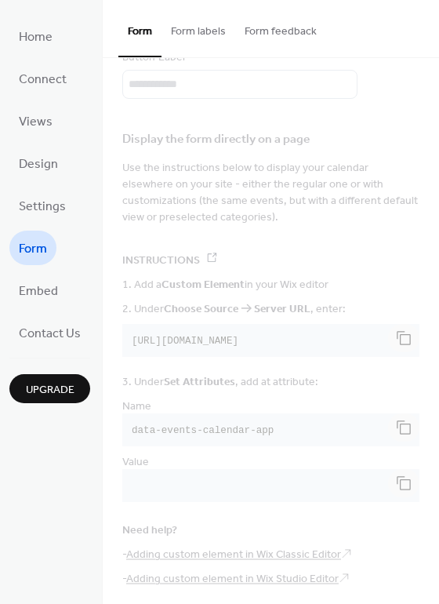
scroll to position [198, 0]
click at [46, 286] on span "Embed" at bounding box center [38, 291] width 39 height 25
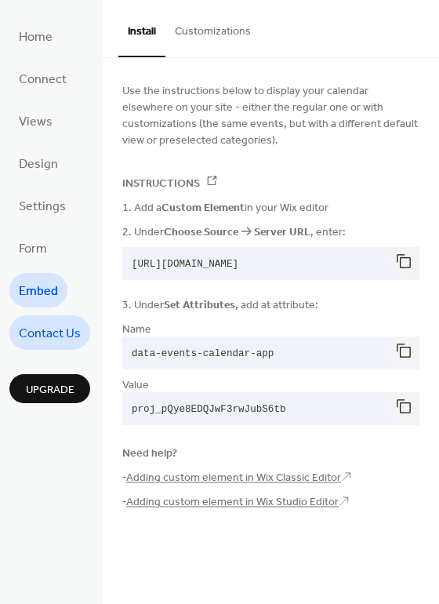
click at [51, 337] on span "Contact Us" at bounding box center [50, 334] width 62 height 25
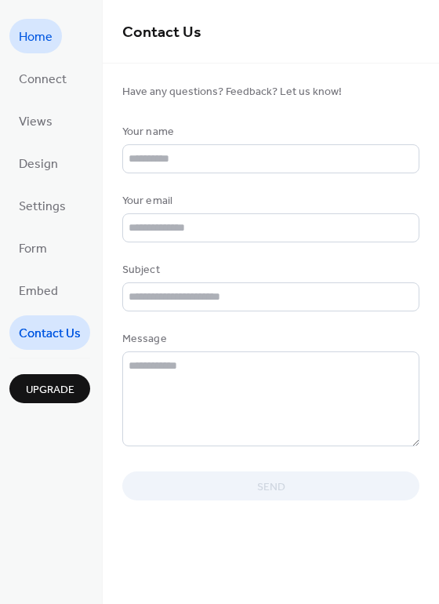
click at [56, 42] on link "Home" at bounding box center [35, 36] width 53 height 35
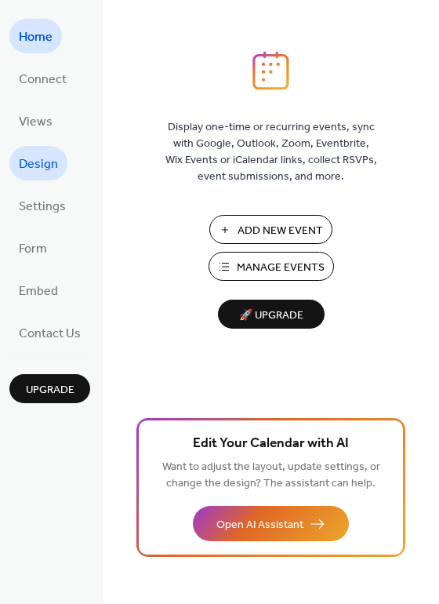
click at [27, 177] on link "Design" at bounding box center [38, 163] width 58 height 35
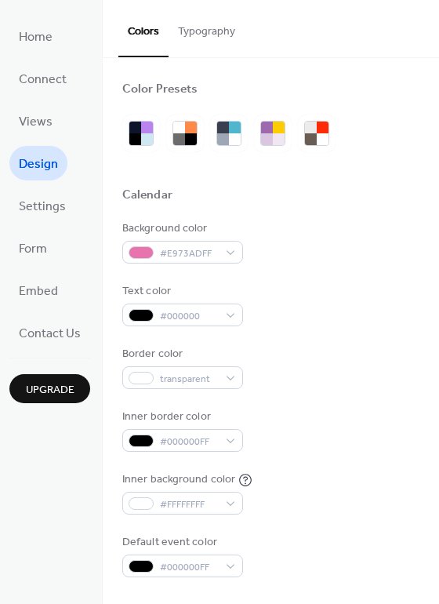
click at [207, 28] on button "Typography" at bounding box center [207, 28] width 76 height 56
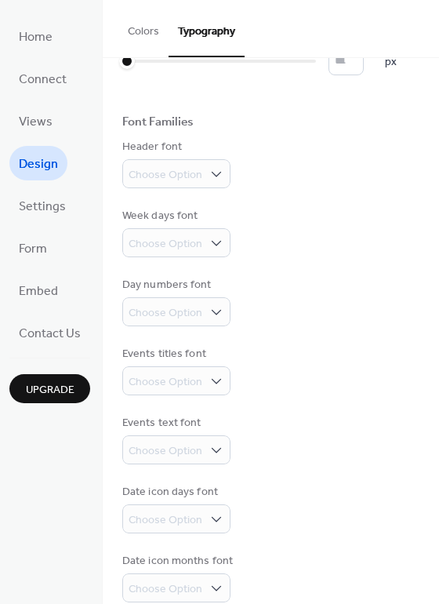
scroll to position [82, 0]
